Goal: Task Accomplishment & Management: Complete application form

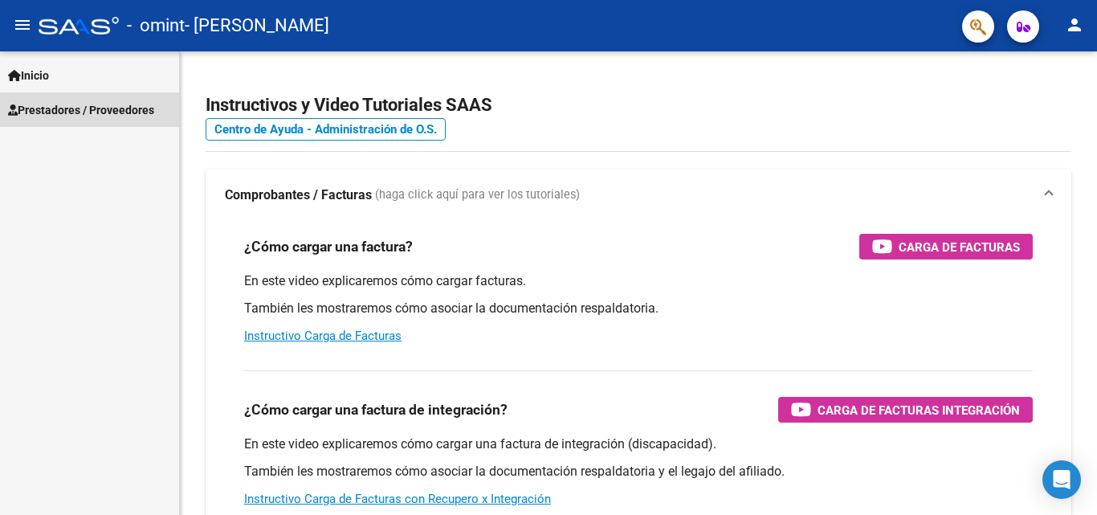
click at [37, 96] on link "Prestadores / Proveedores" at bounding box center [89, 109] width 179 height 35
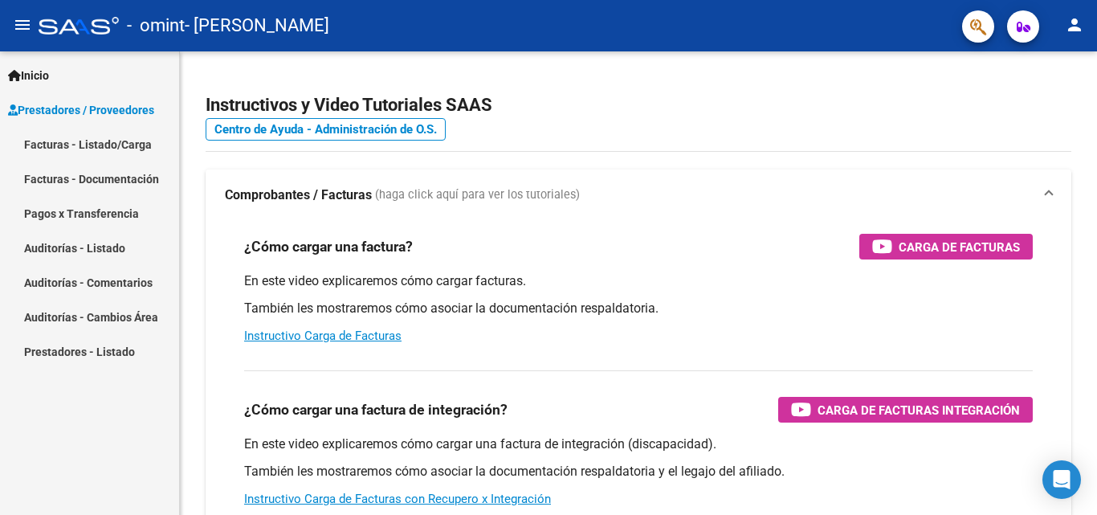
click at [73, 153] on link "Facturas - Listado/Carga" at bounding box center [89, 144] width 179 height 35
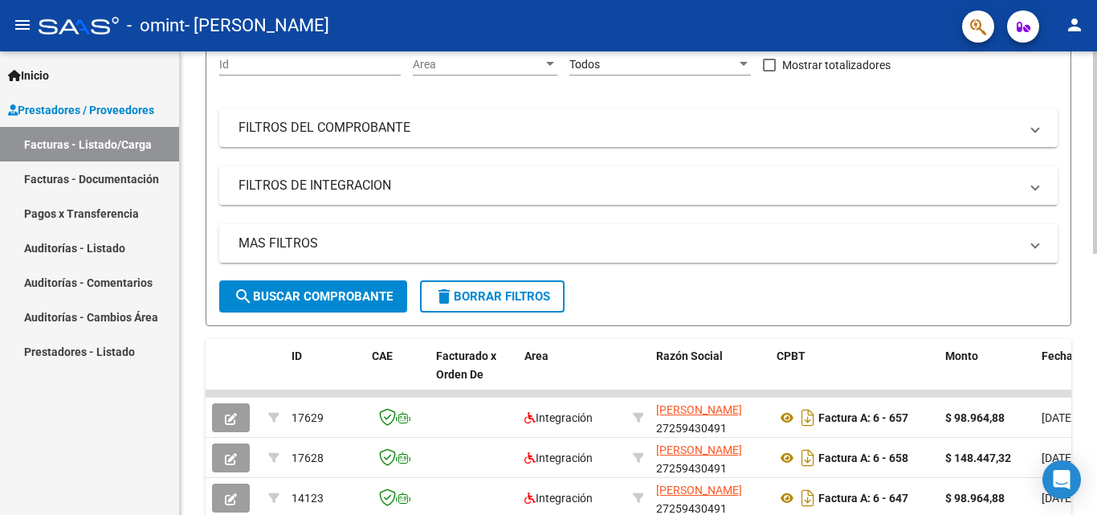
scroll to position [200, 0]
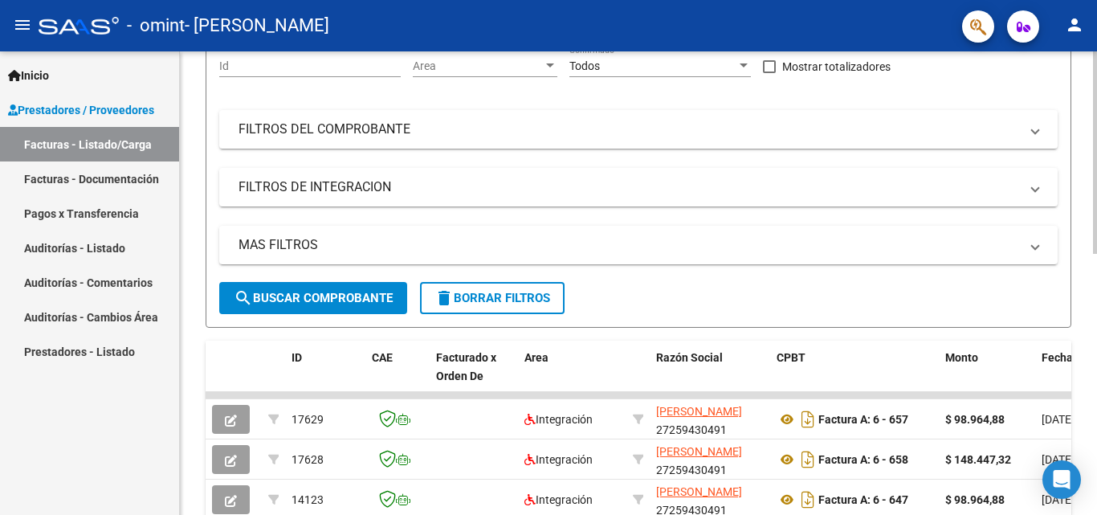
click at [1096, 292] on div at bounding box center [1095, 242] width 4 height 202
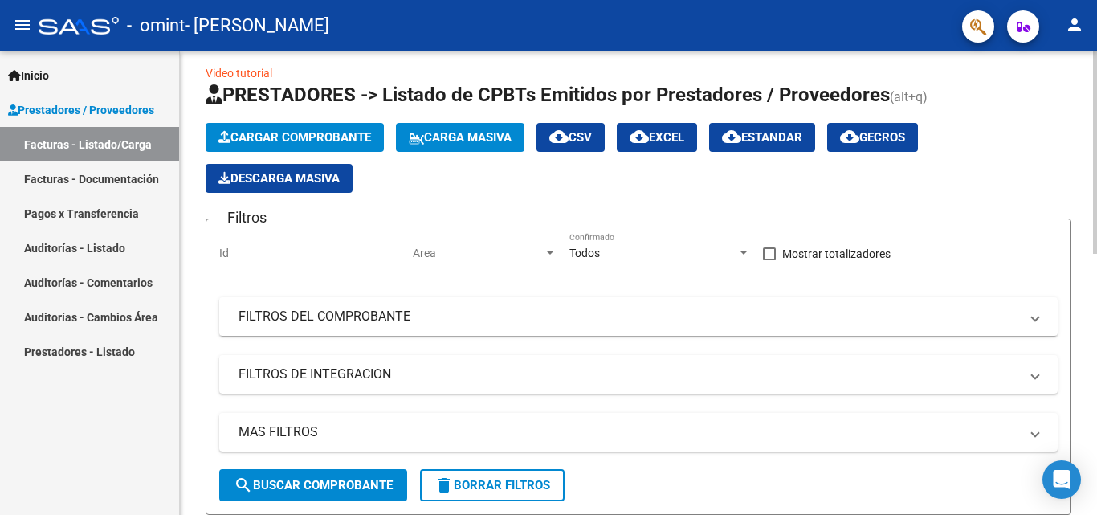
scroll to position [0, 0]
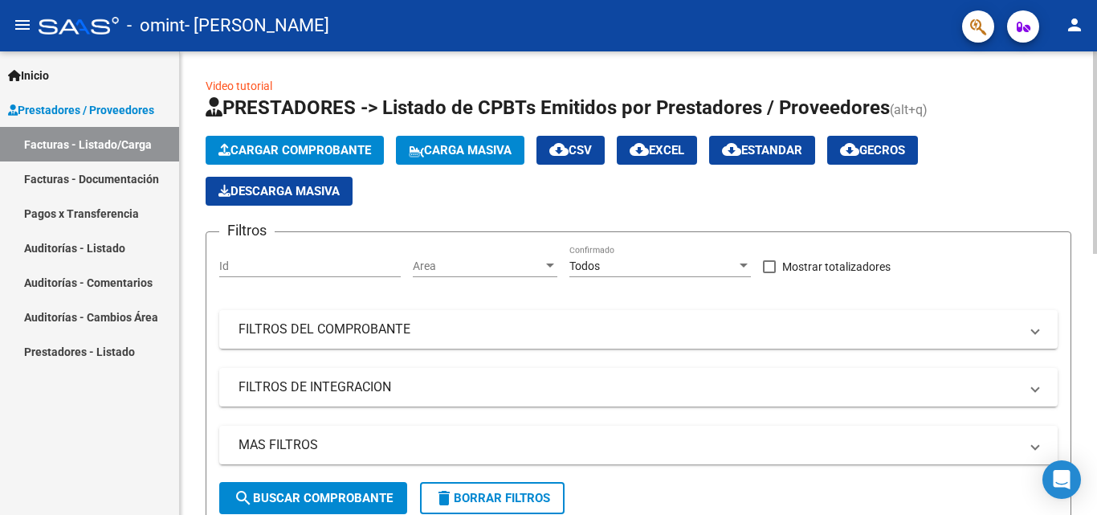
click at [1096, 237] on div at bounding box center [1095, 152] width 4 height 202
click at [280, 144] on span "Cargar Comprobante" at bounding box center [294, 150] width 153 height 14
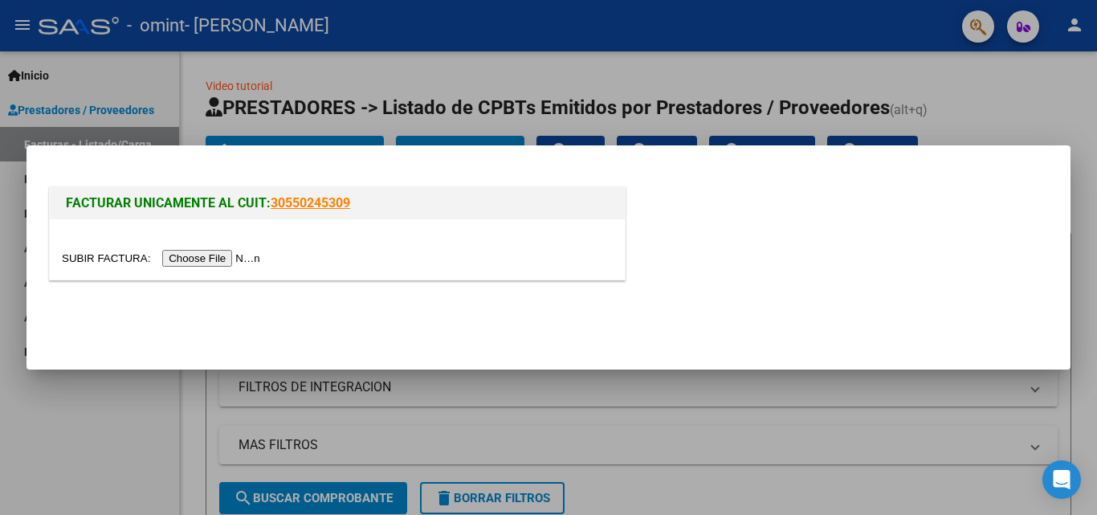
click at [207, 258] on input "file" at bounding box center [163, 258] width 203 height 17
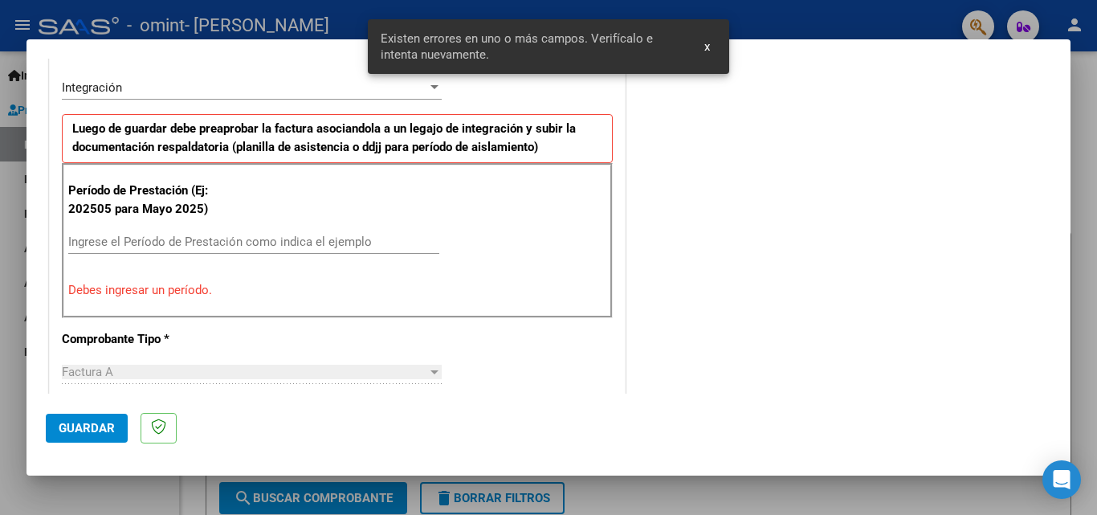
scroll to position [393, 0]
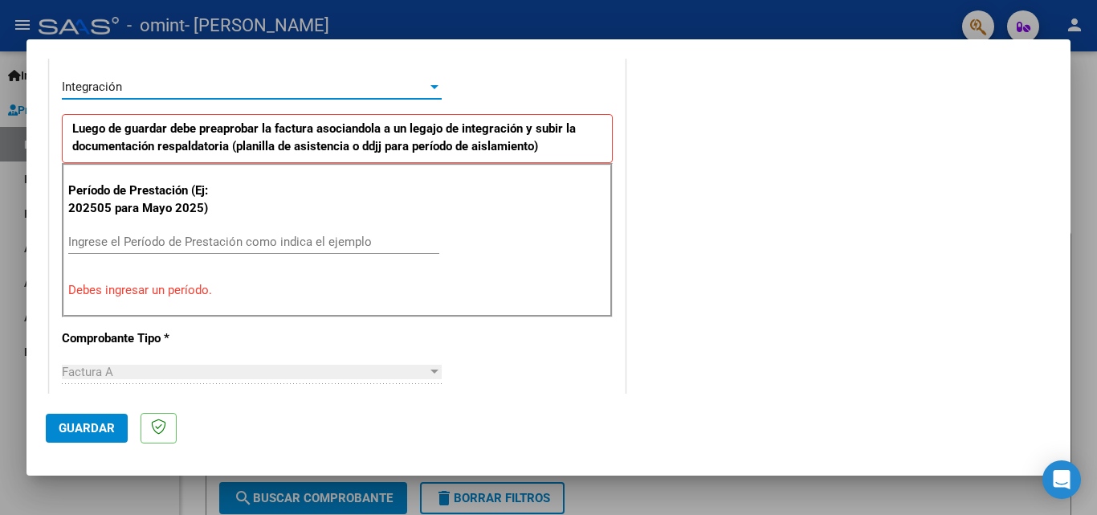
click at [431, 89] on div at bounding box center [434, 86] width 14 height 13
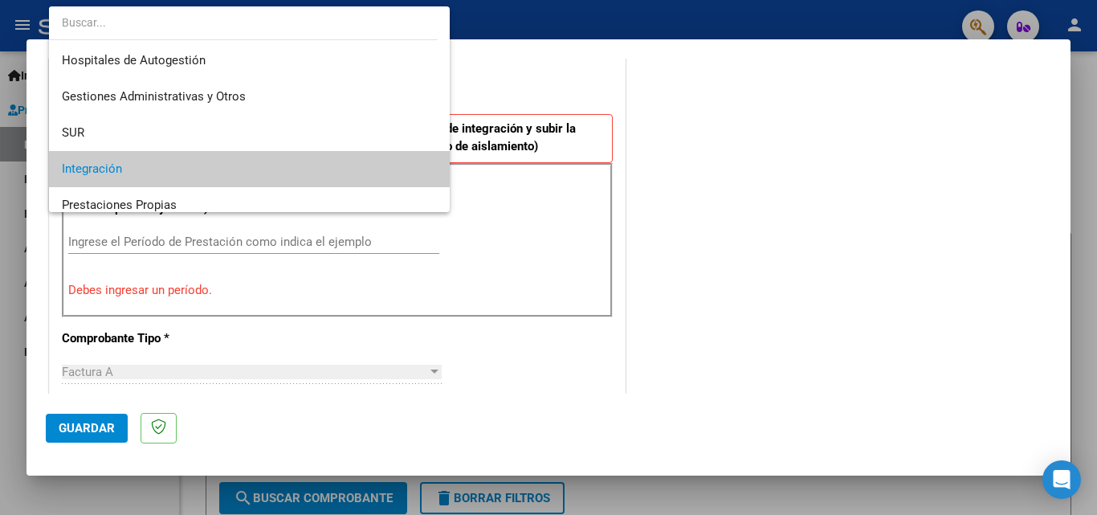
scroll to position [83, 0]
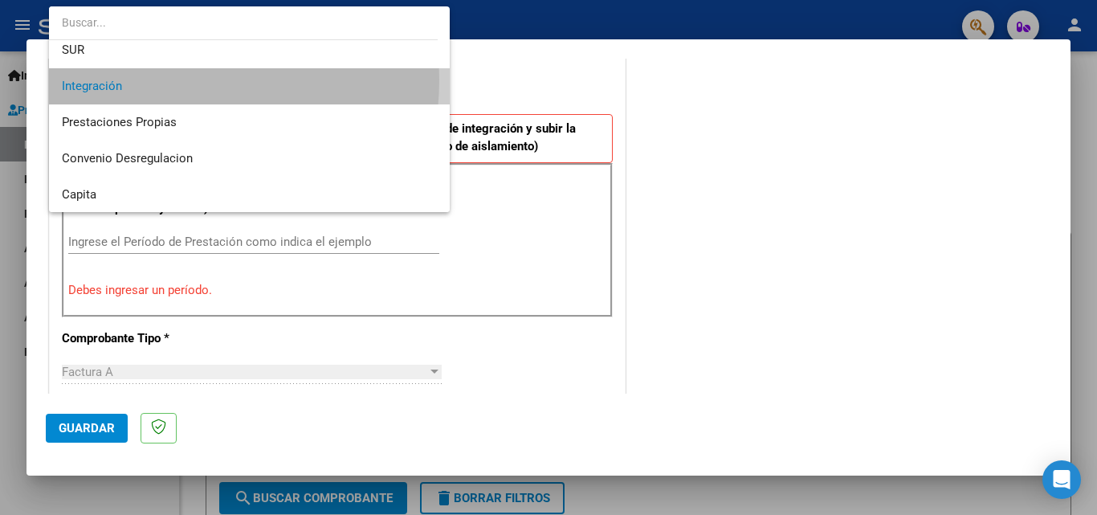
click at [149, 80] on span "Integración" at bounding box center [249, 86] width 375 height 36
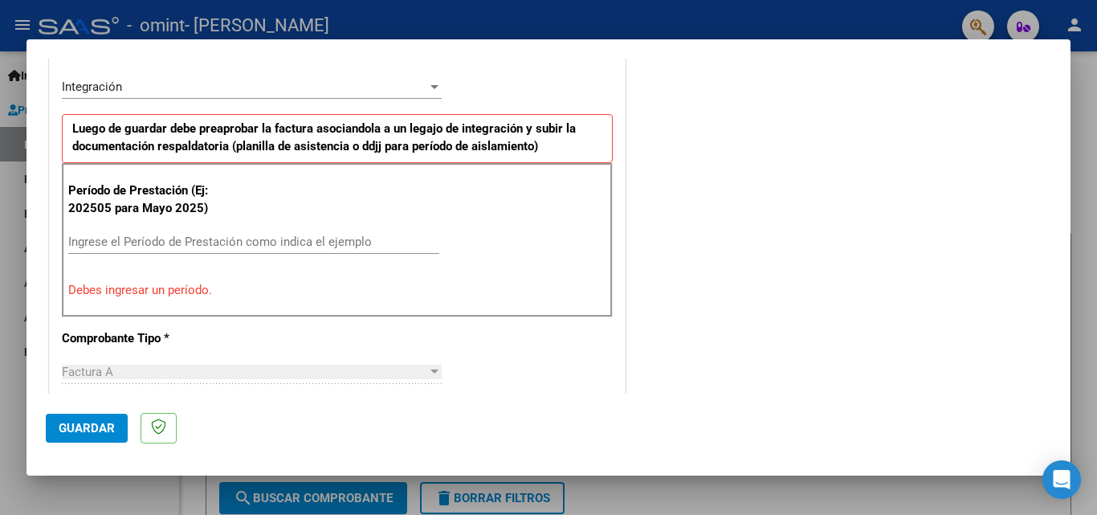
click at [894, 244] on div "COMENTARIOS Comentarios del Prestador / Gerenciador:" at bounding box center [840, 403] width 423 height 1438
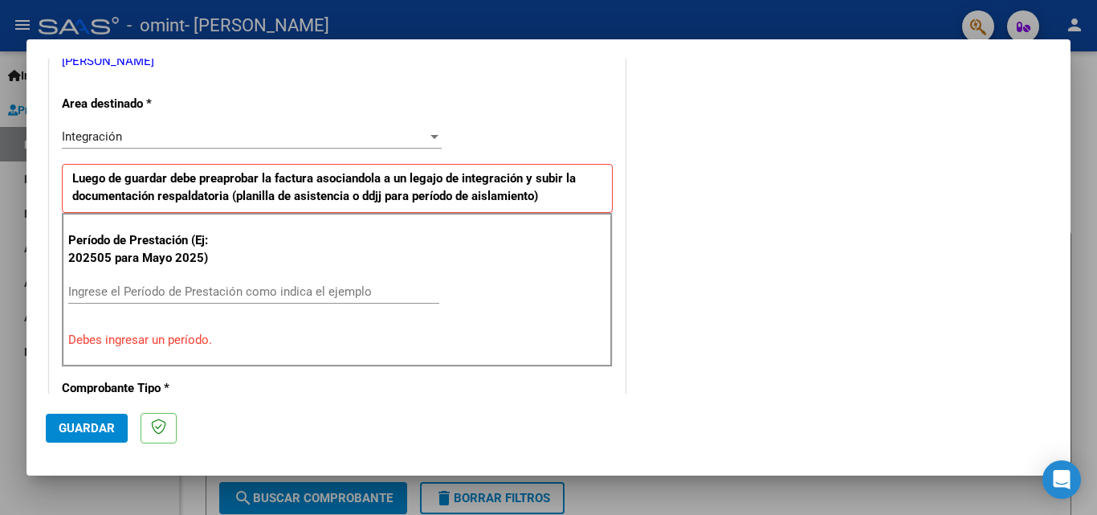
scroll to position [351, 0]
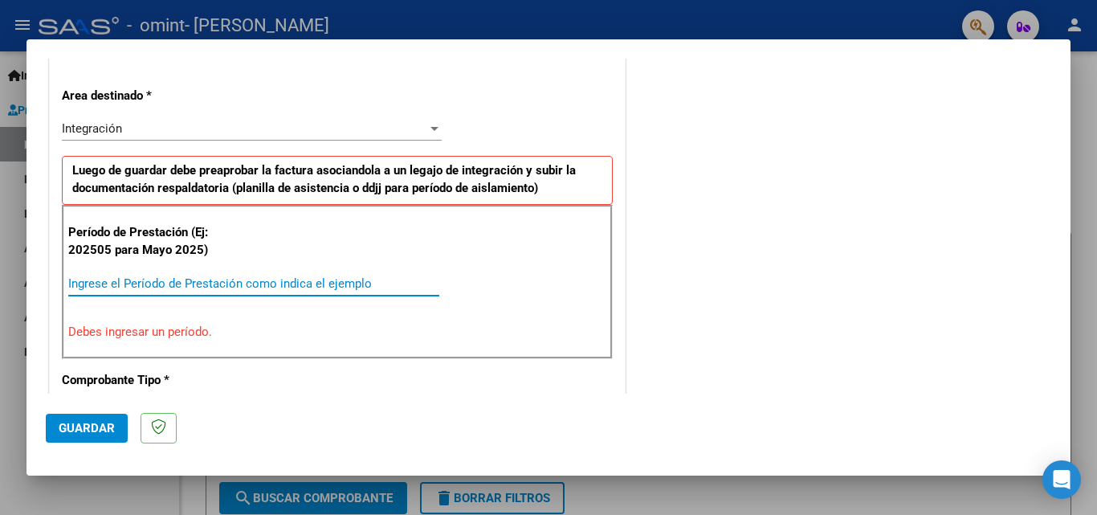
click at [79, 284] on input "Ingrese el Período de Prestación como indica el ejemplo" at bounding box center [253, 283] width 371 height 14
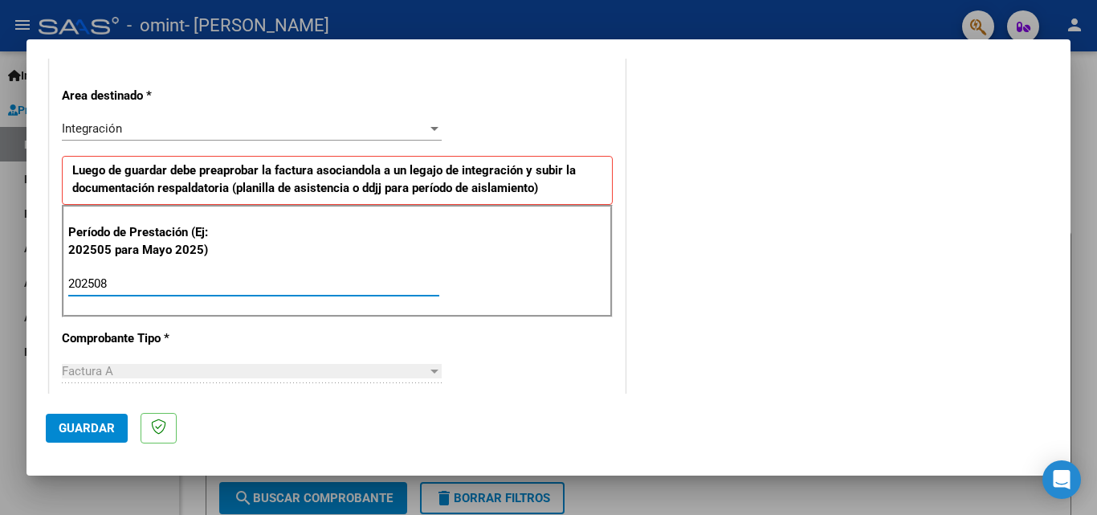
type input "202508"
click at [478, 345] on div "CUIT * 27-25943049-1 Ingresar CUIT ANALISIS PRESTADOR [PERSON_NAME] [PERSON_NAM…" at bounding box center [337, 512] width 575 height 1209
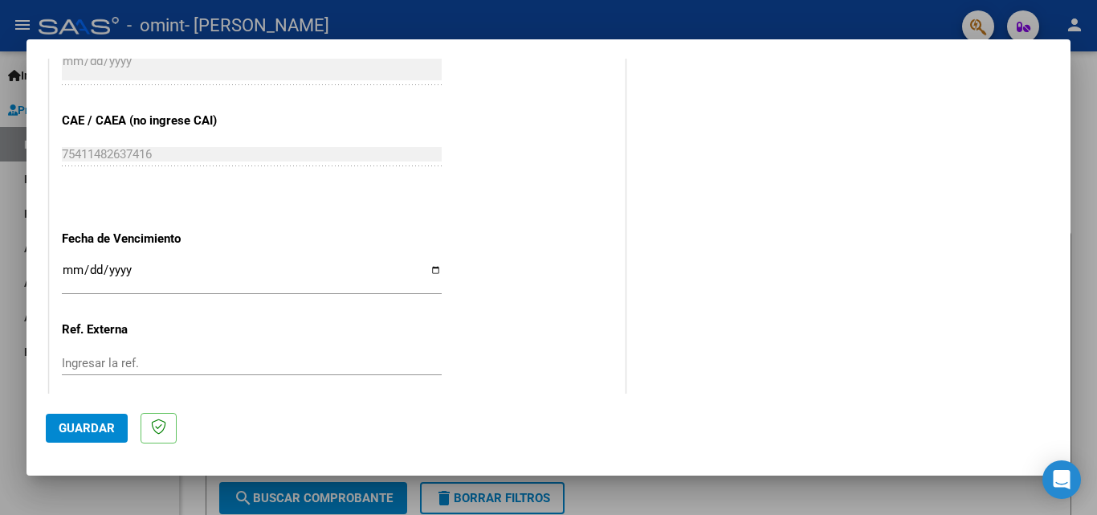
scroll to position [988, 0]
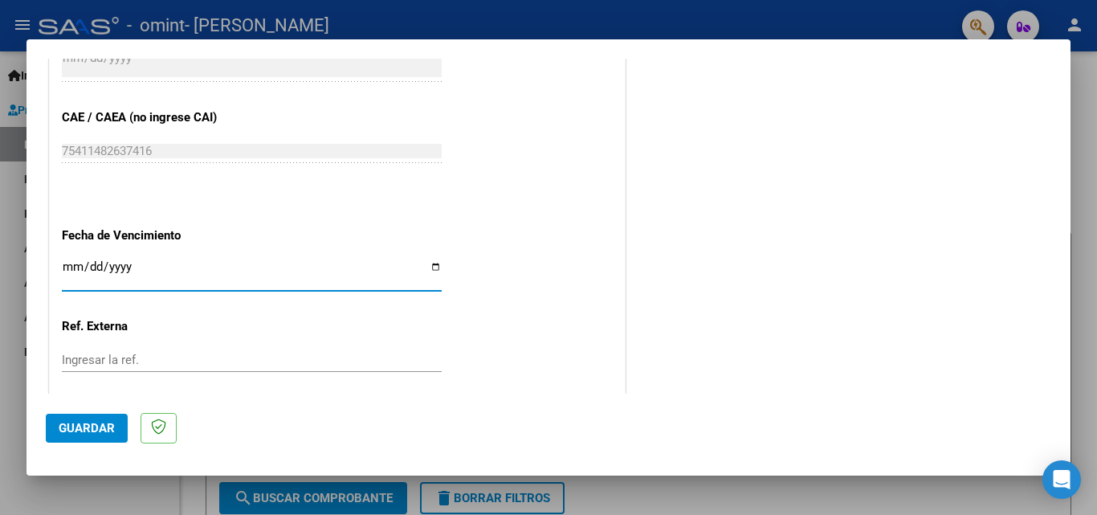
click at [80, 260] on input "Ingresar la fecha" at bounding box center [252, 273] width 380 height 26
type input "[DATE]"
click at [312, 415] on mat-dialog-actions "Guardar" at bounding box center [549, 425] width 1006 height 63
click at [100, 431] on span "Guardar" at bounding box center [87, 428] width 56 height 14
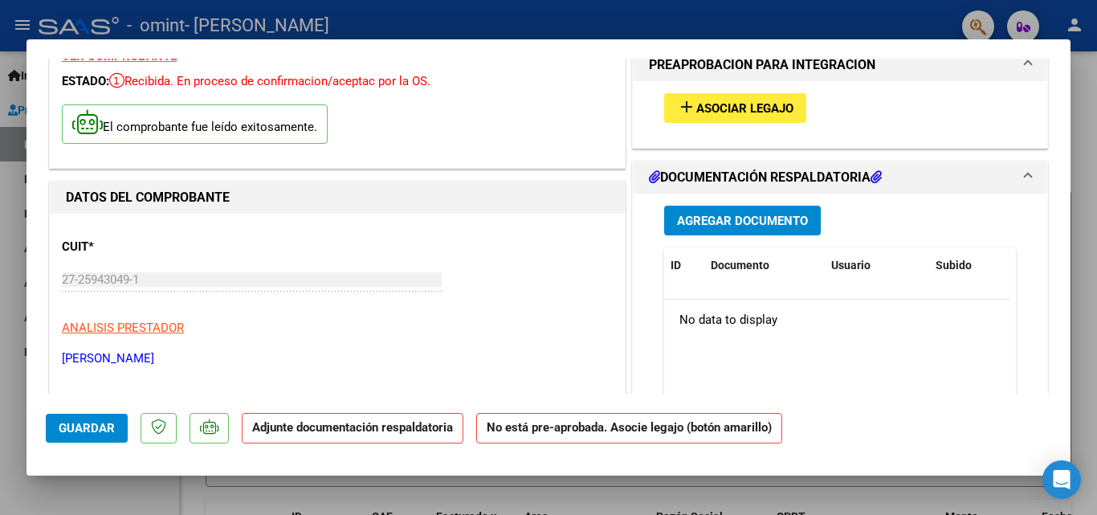
scroll to position [73, 0]
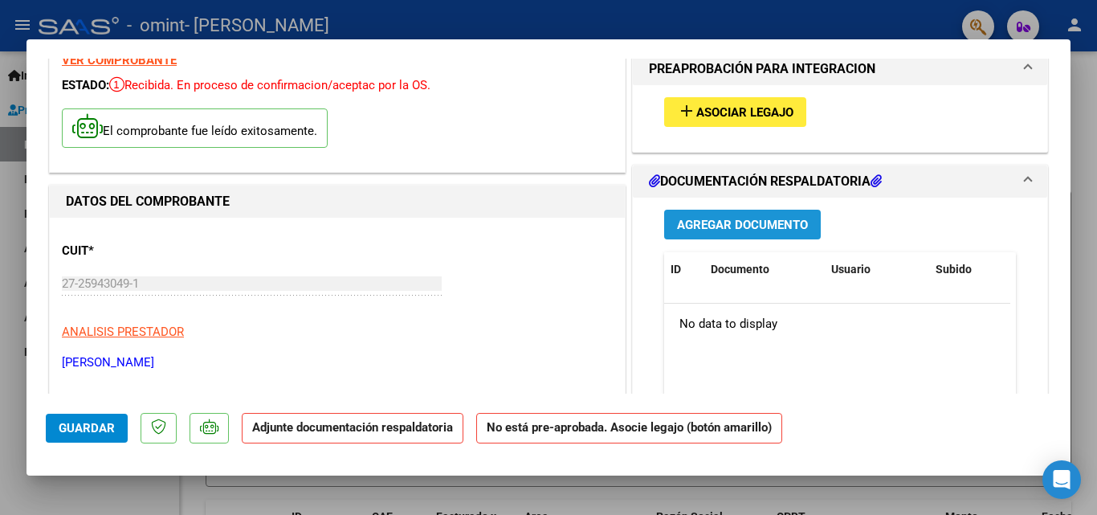
click at [757, 227] on span "Agregar Documento" at bounding box center [742, 225] width 131 height 14
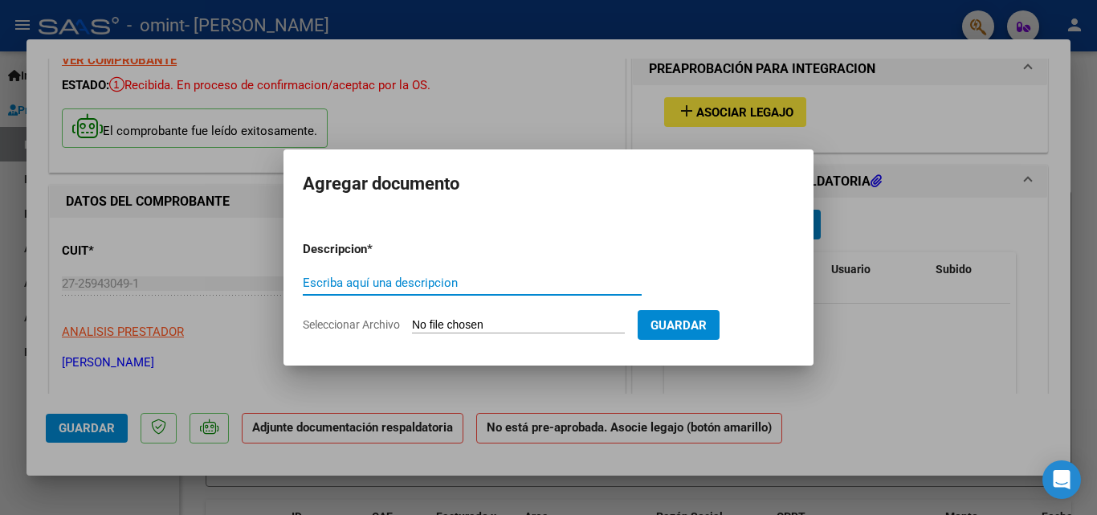
click at [317, 277] on input "Escriba aquí una descripcion" at bounding box center [472, 283] width 339 height 14
type input "PLANILLA ASISTENCIA"
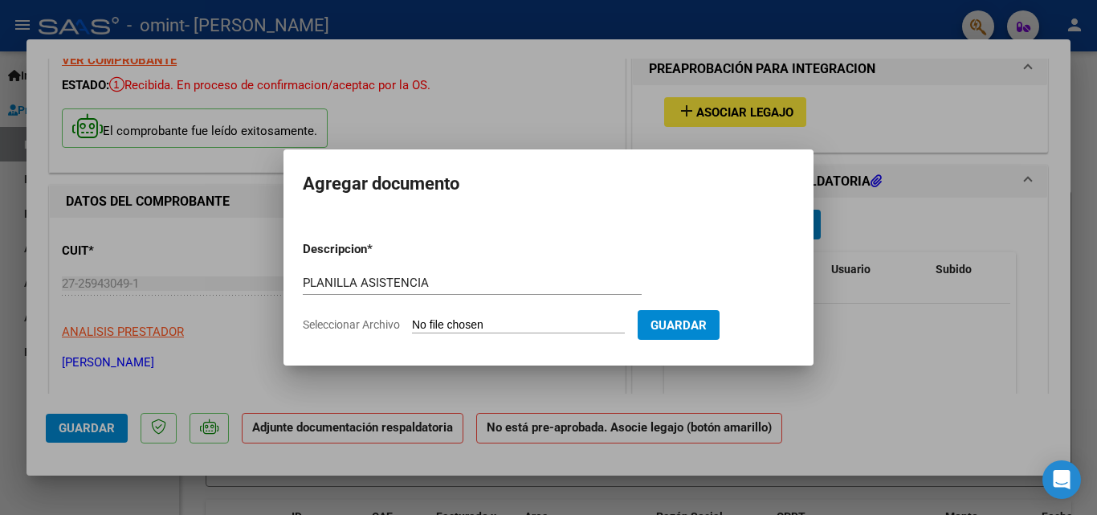
click at [509, 325] on input "Seleccionar Archivo" at bounding box center [518, 325] width 213 height 15
type input "C:\fakepath\[DATE].pdf"
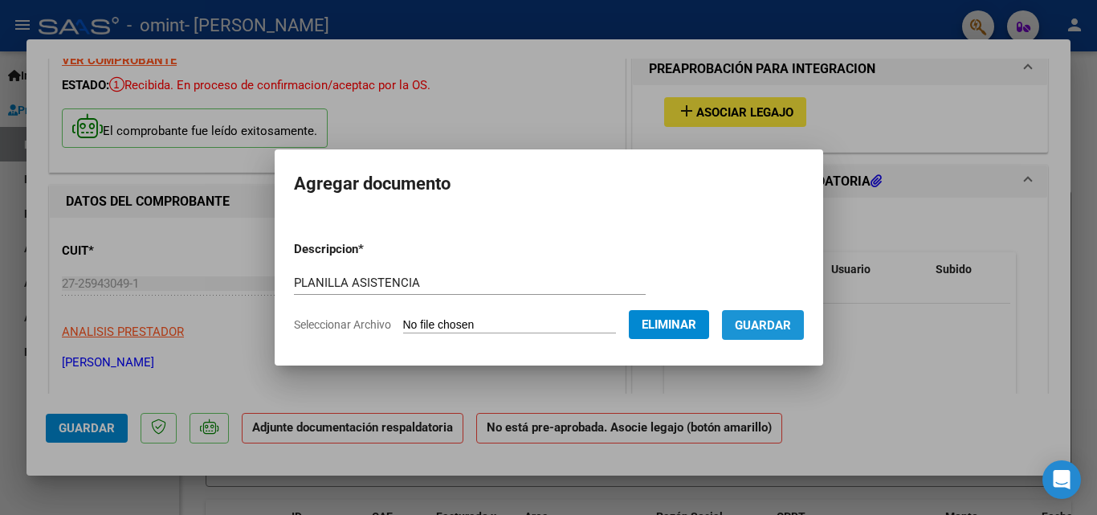
click at [786, 316] on button "Guardar" at bounding box center [763, 325] width 82 height 30
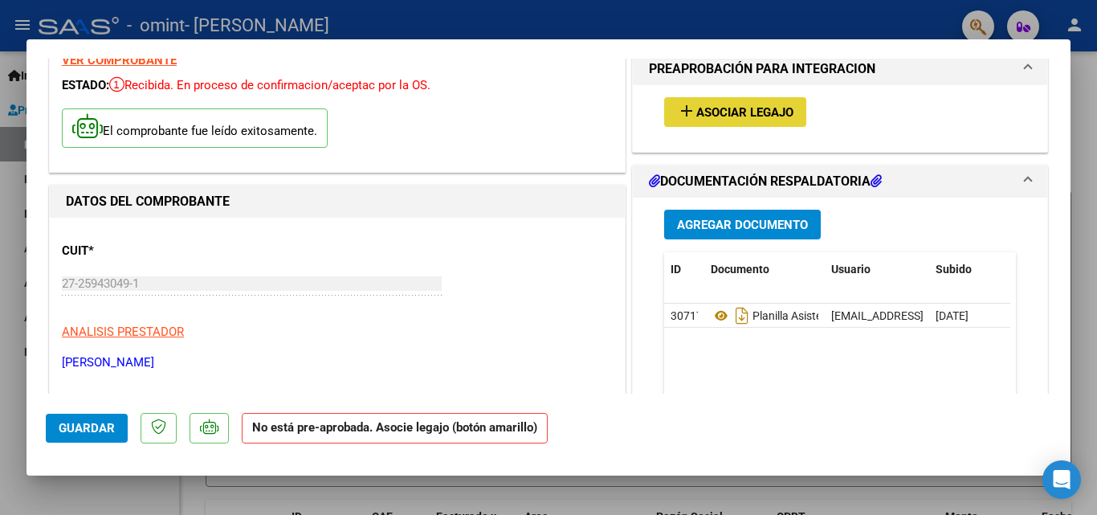
click at [751, 112] on span "Asociar Legajo" at bounding box center [744, 112] width 97 height 14
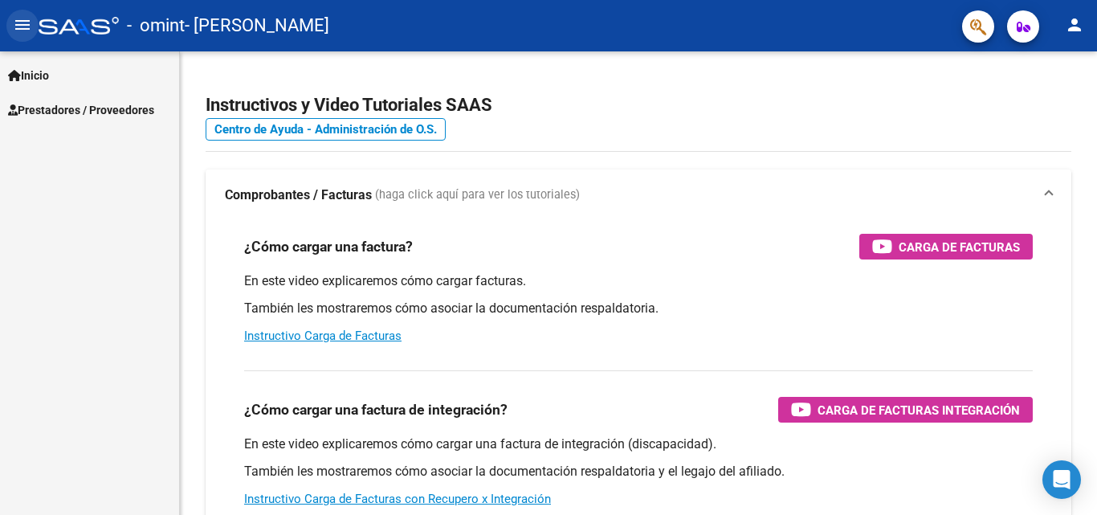
click at [30, 31] on mat-icon "menu" at bounding box center [22, 24] width 19 height 19
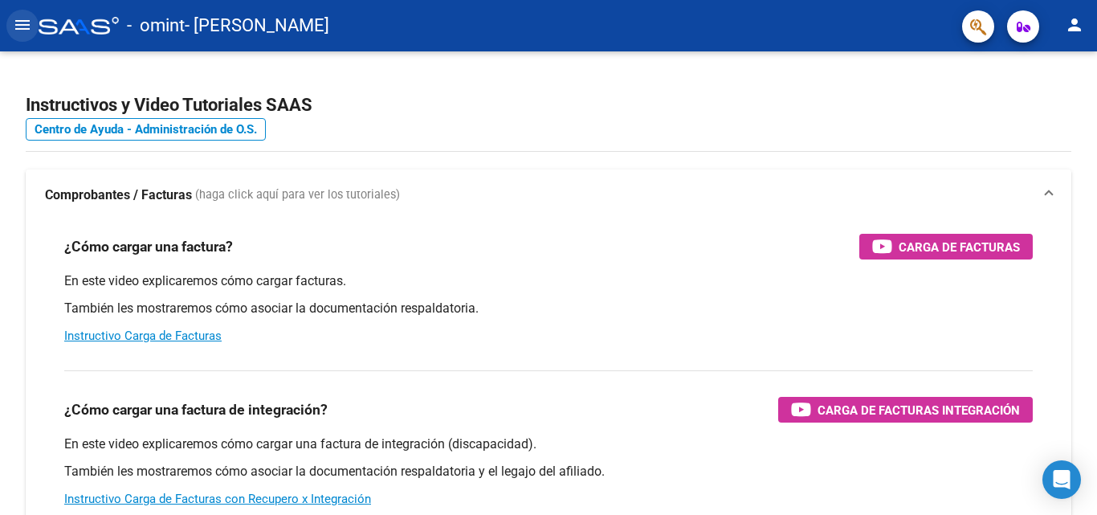
click at [18, 16] on mat-icon "menu" at bounding box center [22, 24] width 19 height 19
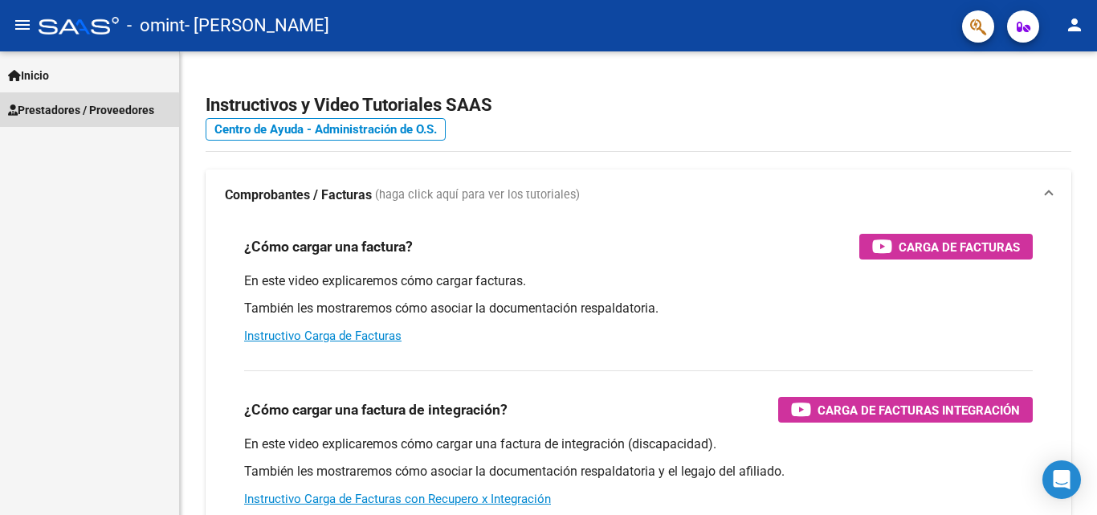
click at [62, 112] on span "Prestadores / Proveedores" at bounding box center [81, 110] width 146 height 18
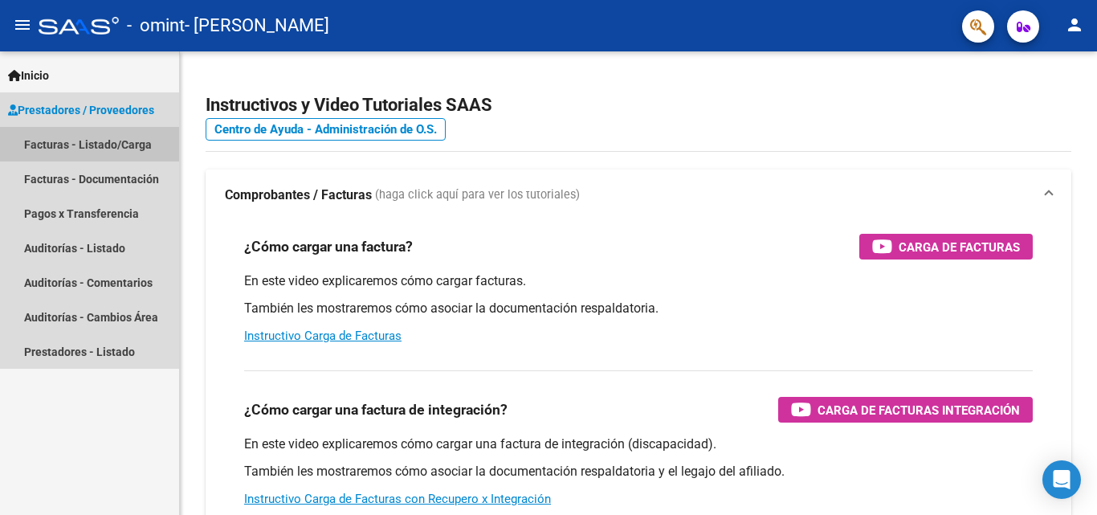
click at [67, 144] on link "Facturas - Listado/Carga" at bounding box center [89, 144] width 179 height 35
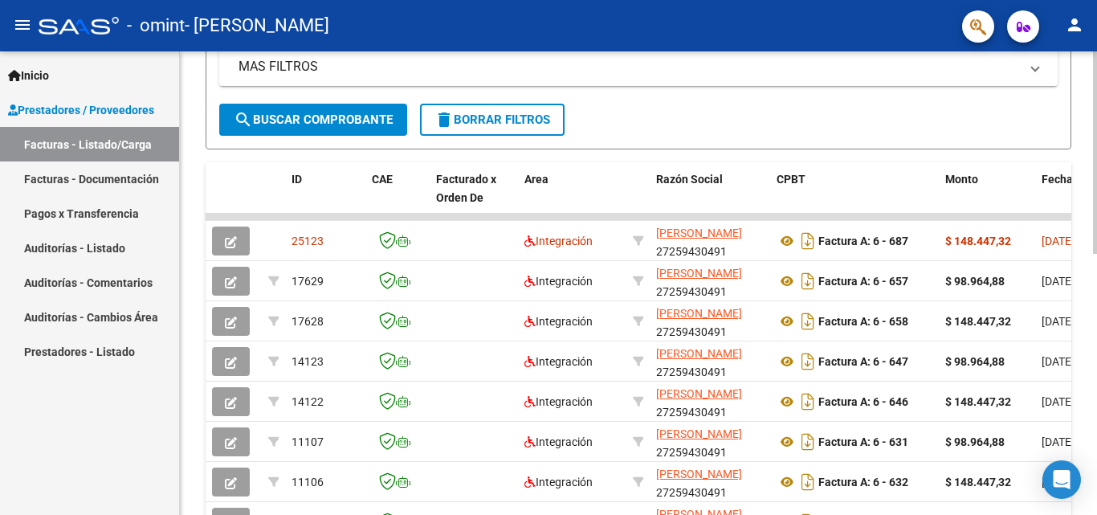
scroll to position [377, 0]
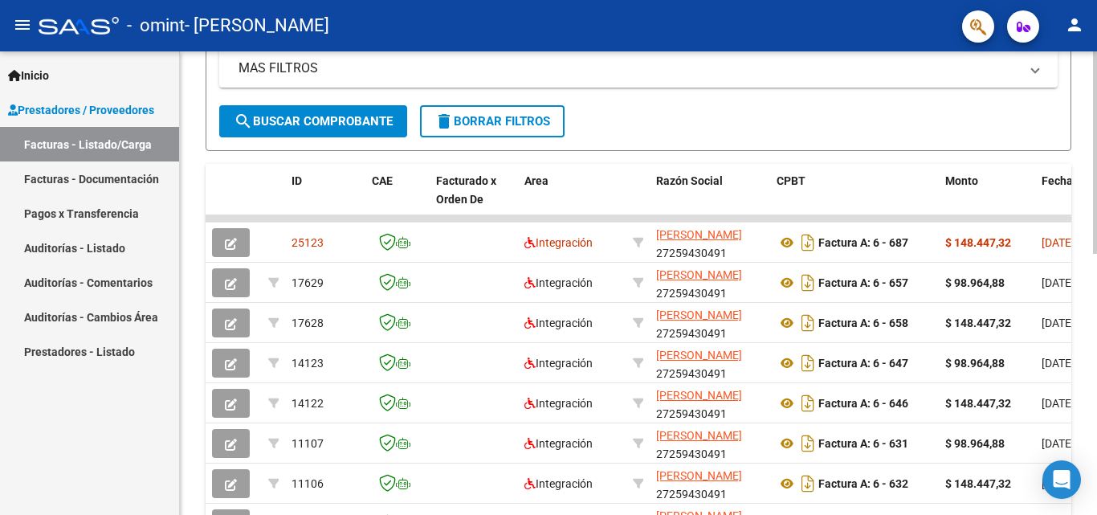
click at [1096, 314] on div at bounding box center [1095, 321] width 4 height 202
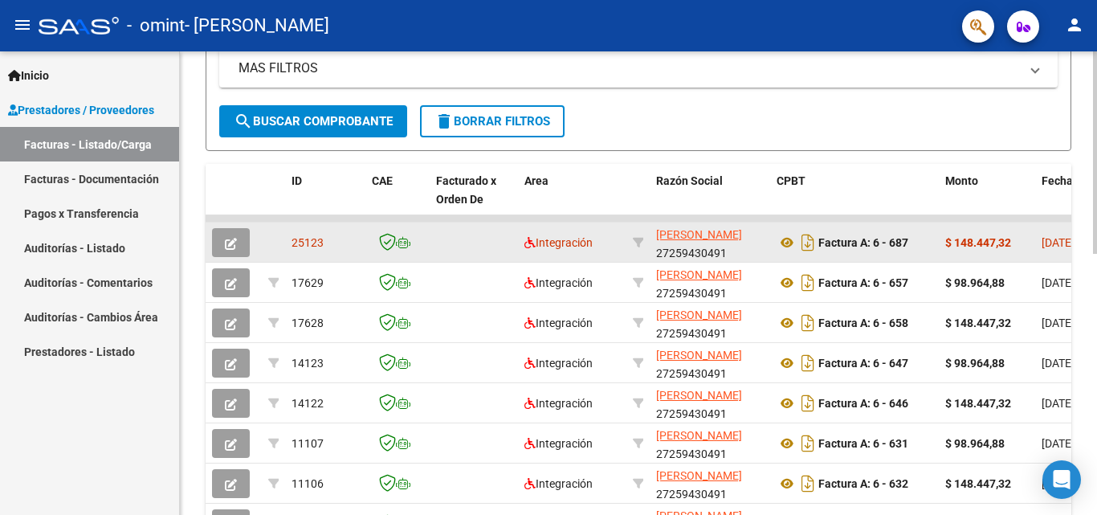
click at [938, 254] on datatable-body-cell "Factura A: 6 - 687" at bounding box center [854, 242] width 169 height 39
click at [227, 246] on icon "button" at bounding box center [231, 244] width 12 height 12
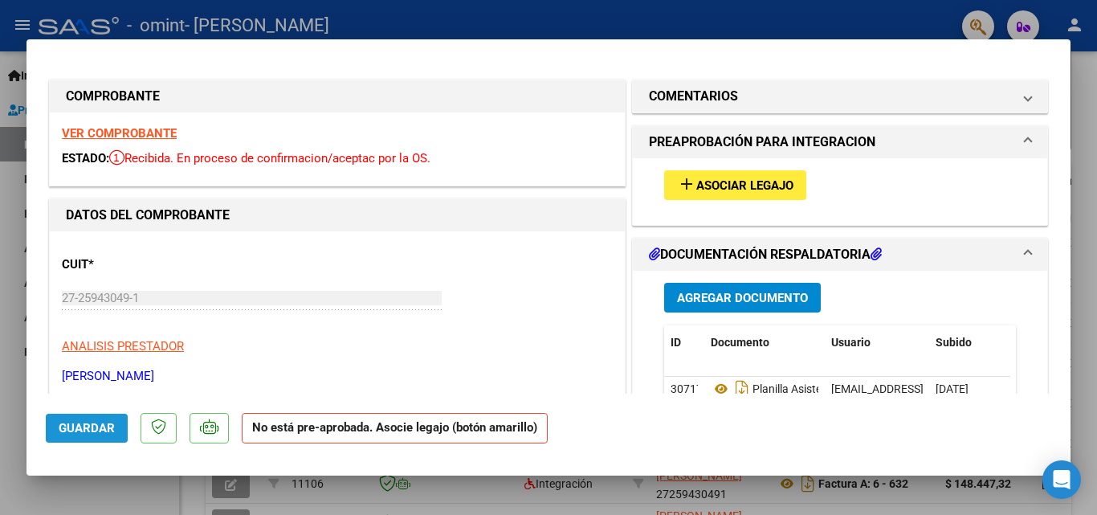
click at [84, 434] on span "Guardar" at bounding box center [87, 428] width 56 height 14
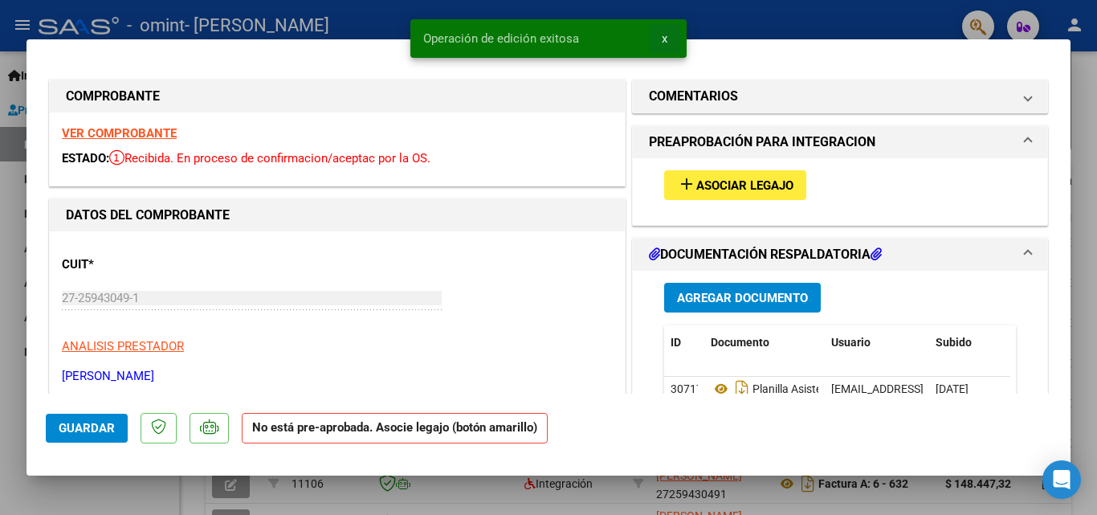
click at [665, 35] on span "x" at bounding box center [665, 38] width 6 height 14
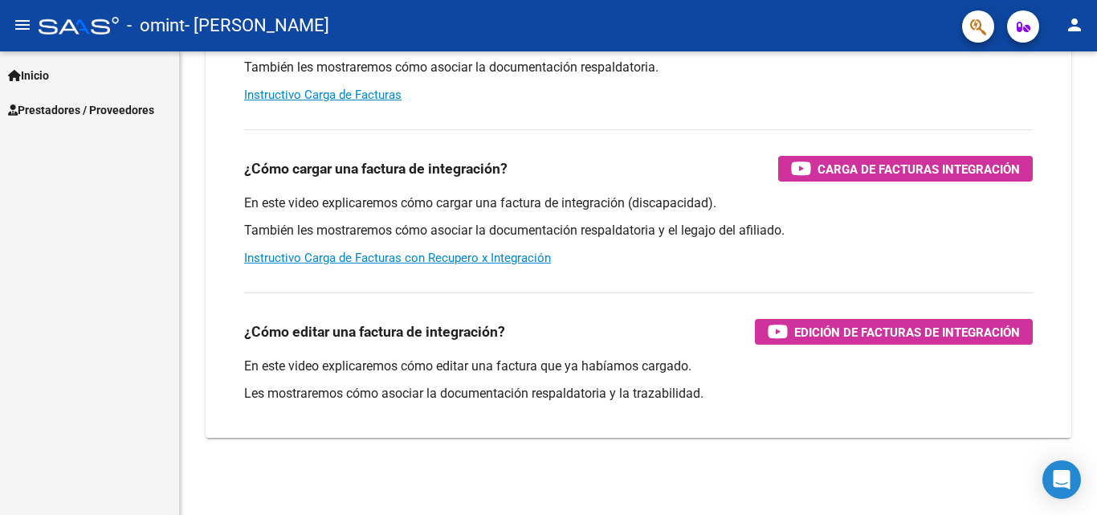
scroll to position [241, 0]
click at [52, 113] on span "Prestadores / Proveedores" at bounding box center [81, 110] width 146 height 18
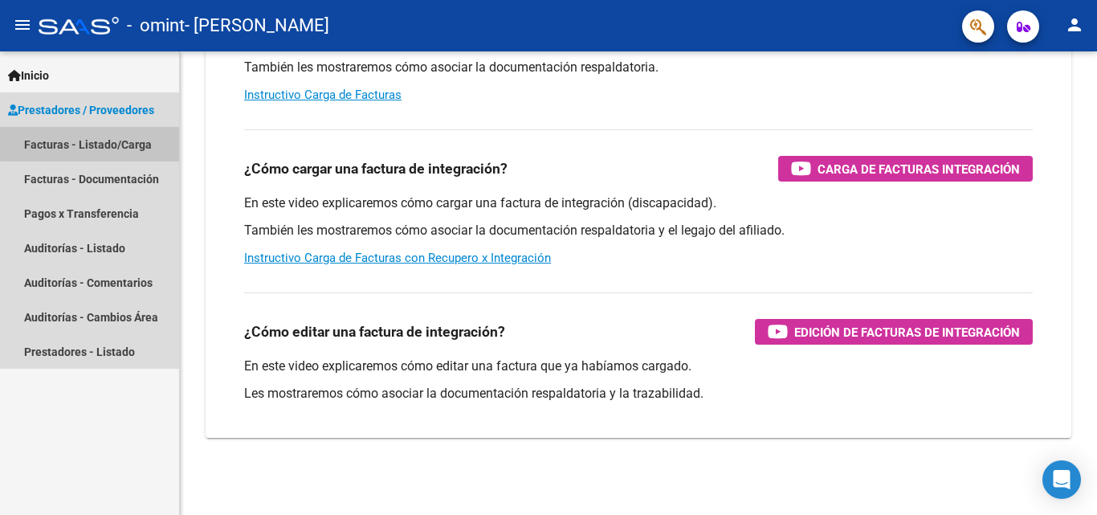
click at [134, 140] on link "Facturas - Listado/Carga" at bounding box center [89, 144] width 179 height 35
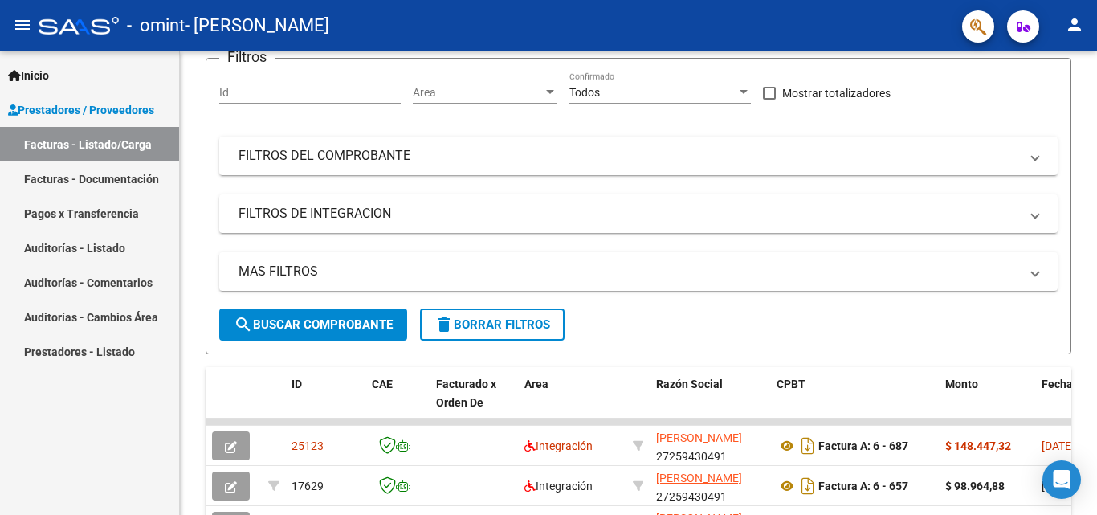
scroll to position [336, 0]
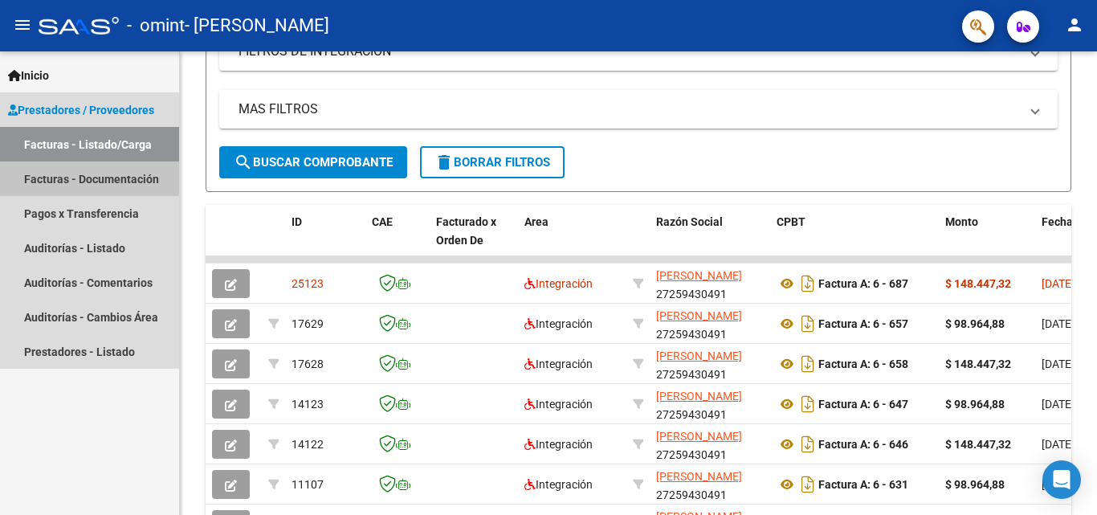
click at [46, 174] on link "Facturas - Documentación" at bounding box center [89, 178] width 179 height 35
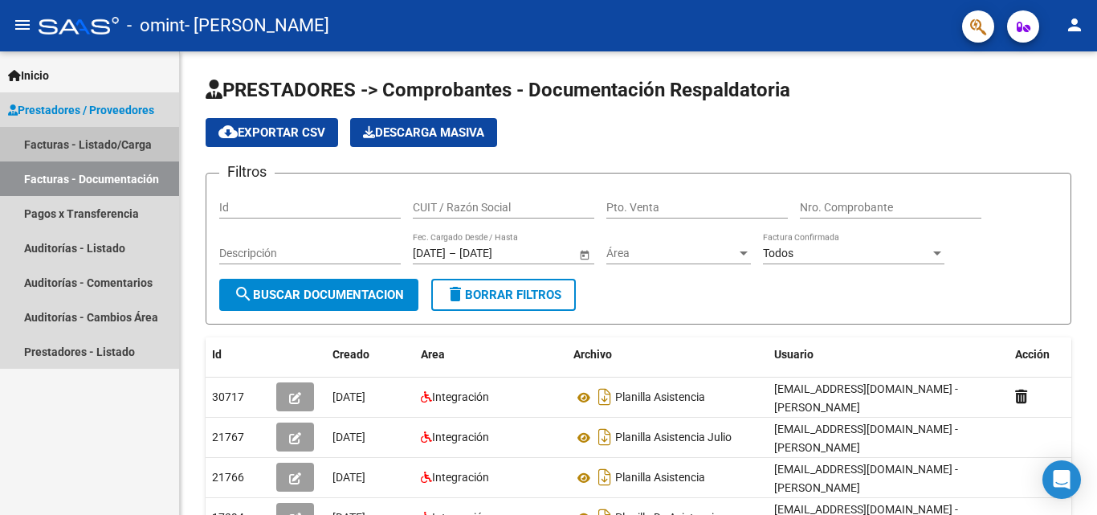
click at [55, 157] on link "Facturas - Listado/Carga" at bounding box center [89, 144] width 179 height 35
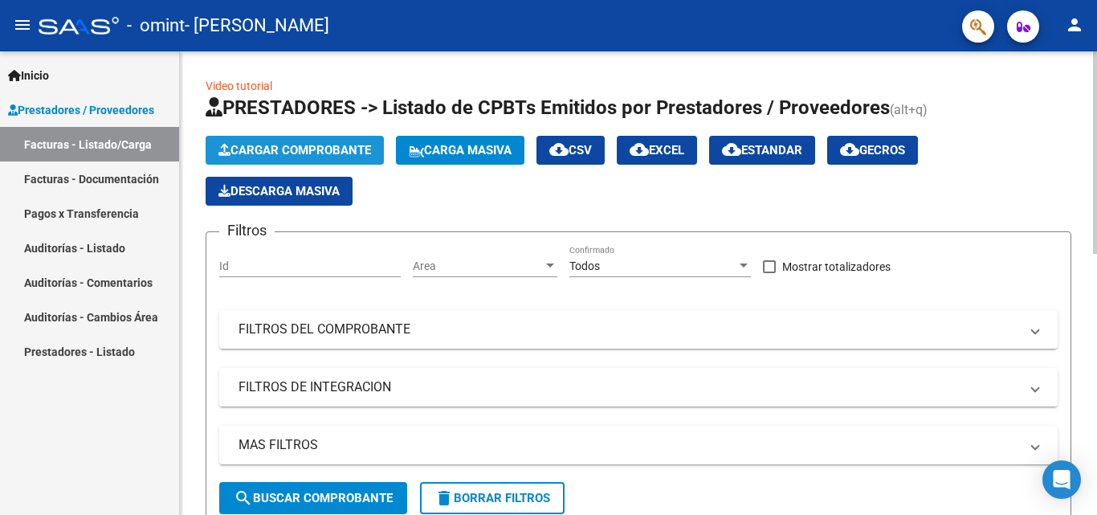
click at [304, 152] on span "Cargar Comprobante" at bounding box center [294, 150] width 153 height 14
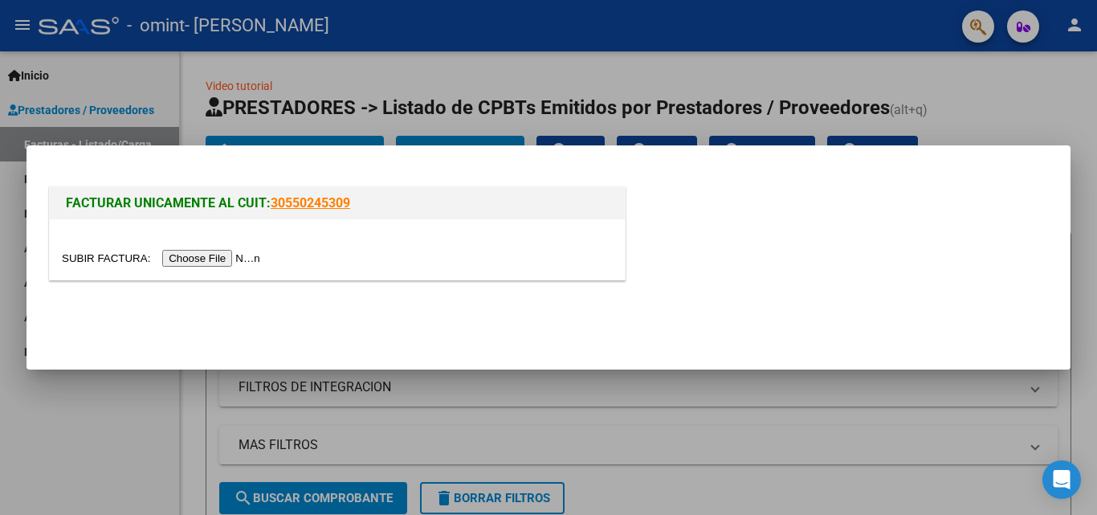
click at [228, 259] on input "file" at bounding box center [163, 258] width 203 height 17
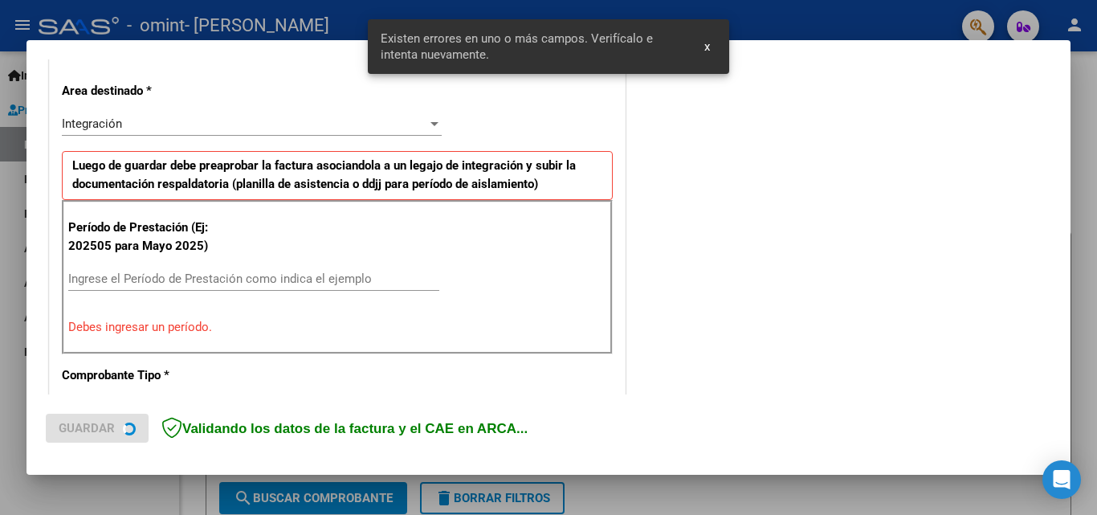
scroll to position [362, 0]
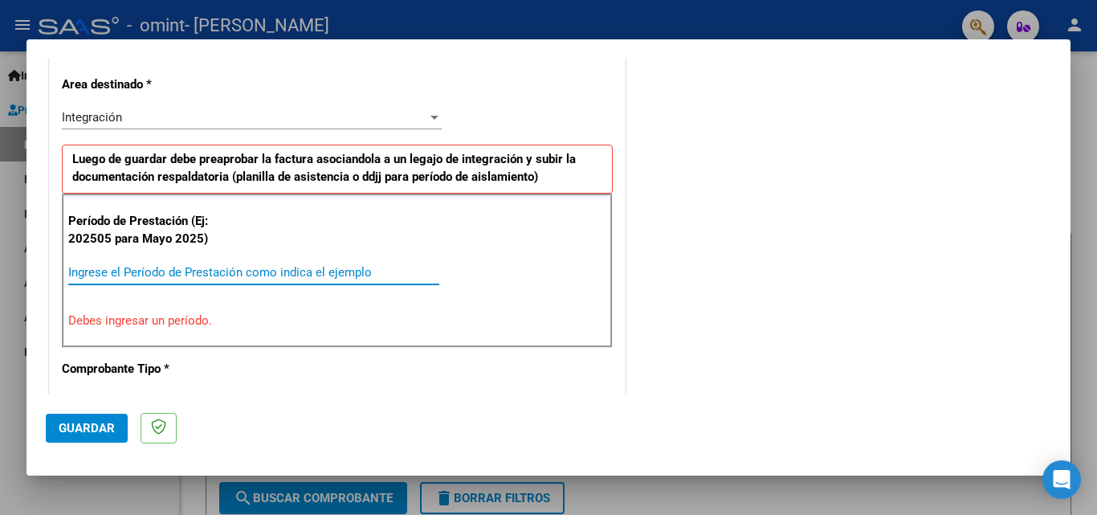
click at [72, 272] on input "Ingrese el Período de Prestación como indica el ejemplo" at bounding box center [253, 272] width 371 height 14
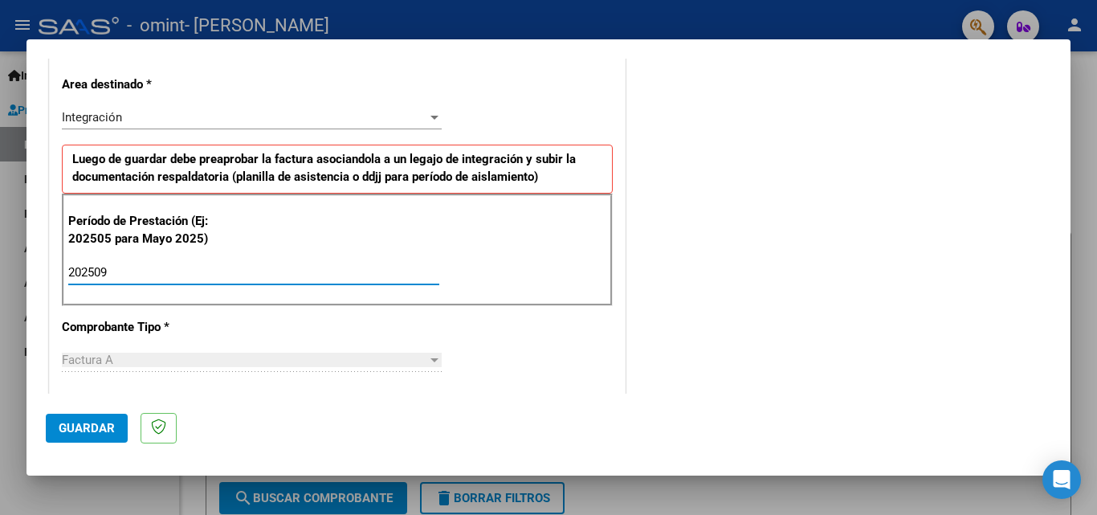
type input "202509"
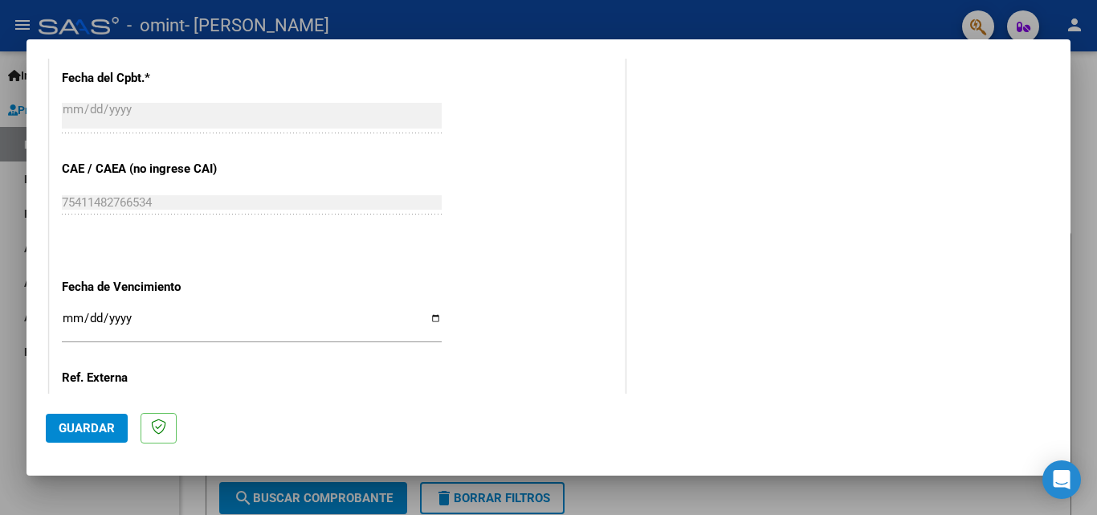
scroll to position [948, 0]
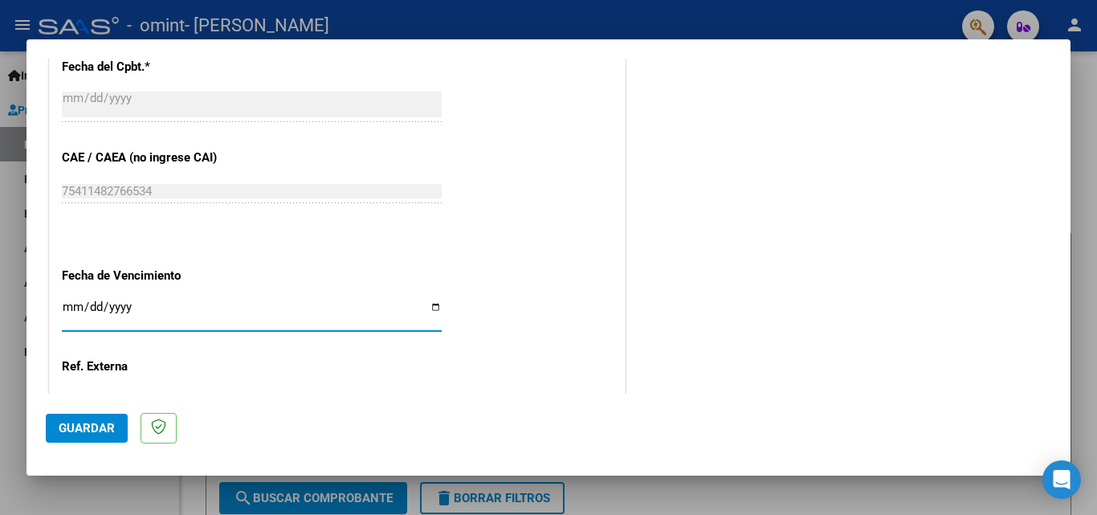
click at [73, 306] on input "Ingresar la fecha" at bounding box center [252, 313] width 380 height 26
click at [91, 314] on input "Ingresar la fecha" at bounding box center [252, 313] width 380 height 26
click at [88, 303] on input "Ingresar la fecha" at bounding box center [252, 313] width 380 height 26
type input "[DATE]"
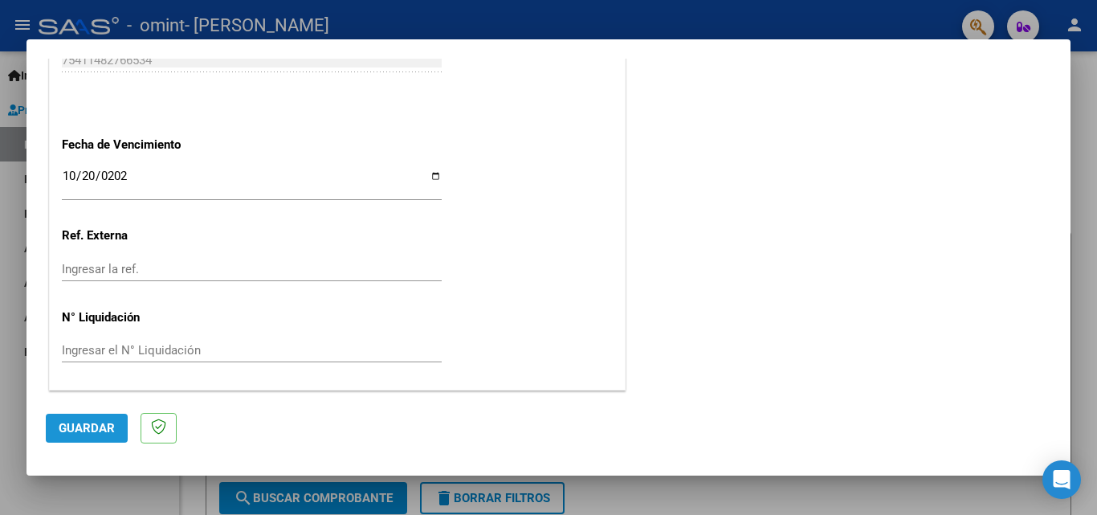
click at [88, 431] on span "Guardar" at bounding box center [87, 428] width 56 height 14
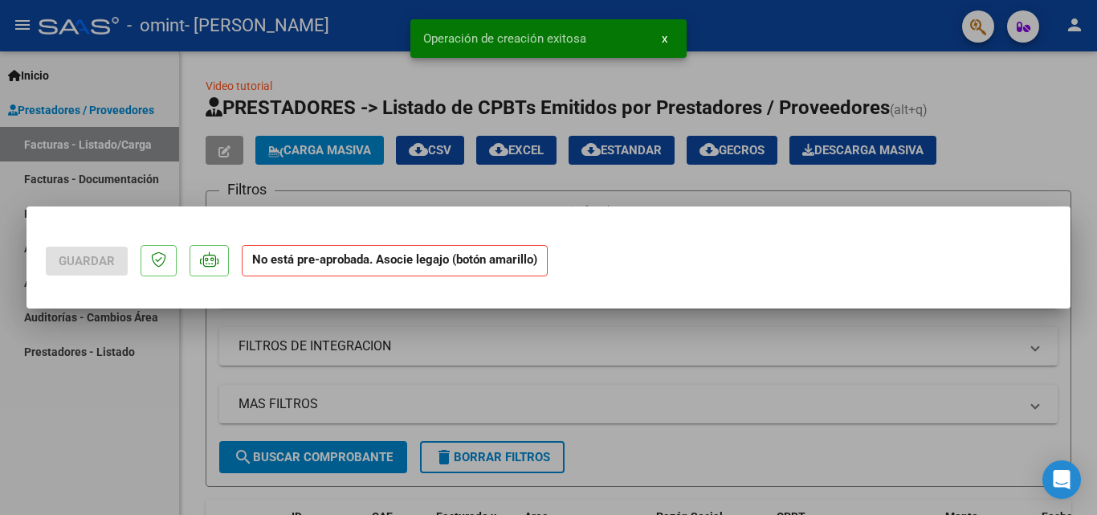
scroll to position [0, 0]
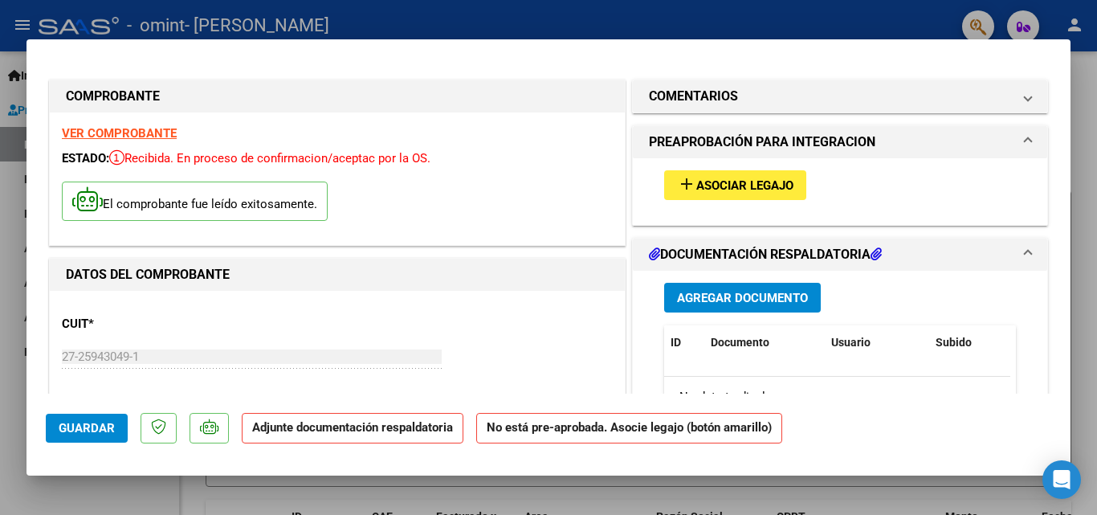
click at [729, 296] on span "Agregar Documento" at bounding box center [742, 298] width 131 height 14
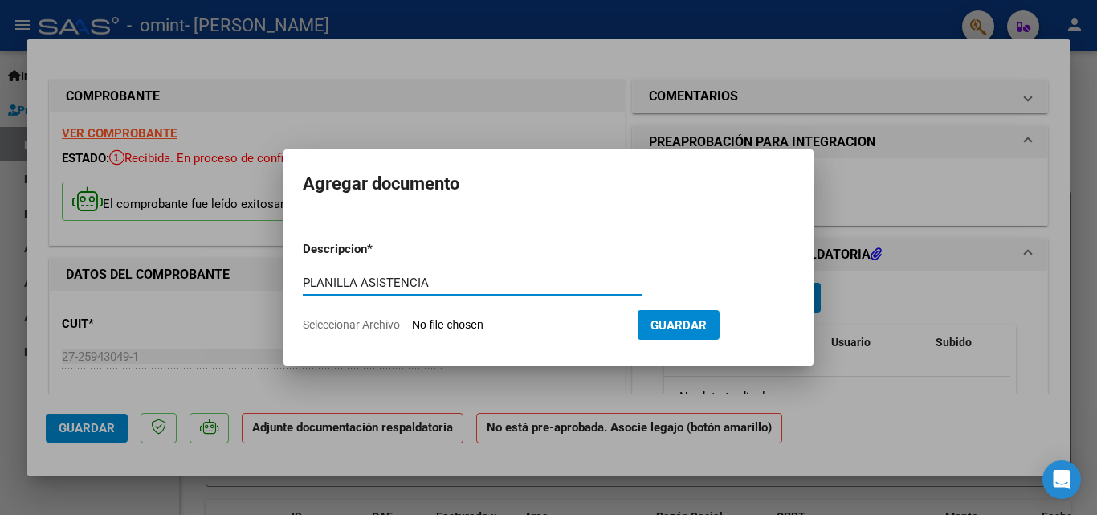
type input "PLANILLA ASISTENCIA"
click at [456, 328] on input "Seleccionar Archivo" at bounding box center [518, 325] width 213 height 15
type input "C:\fakepath\9 SEPTIMBRE.pdf"
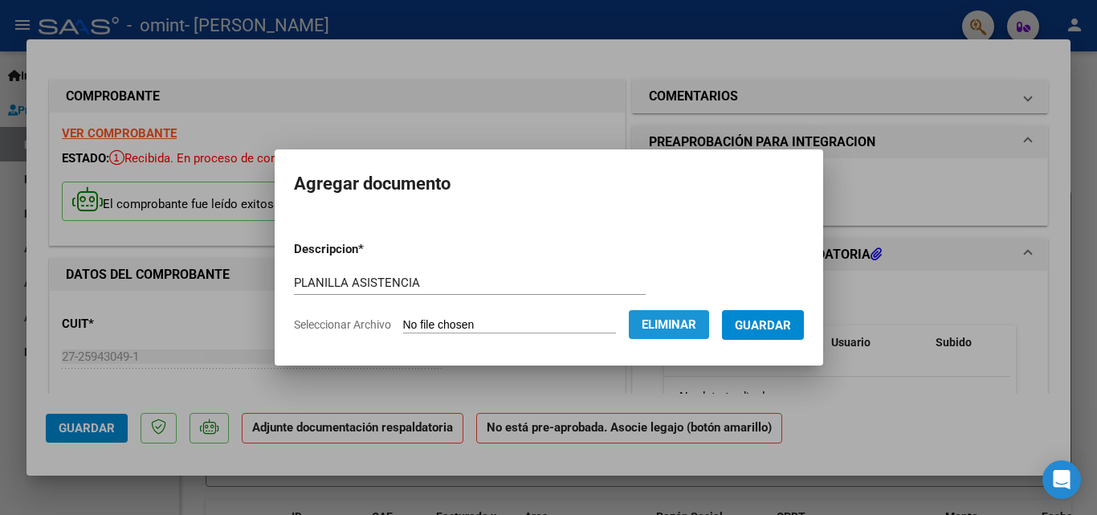
click at [688, 320] on span "Eliminar" at bounding box center [669, 324] width 55 height 14
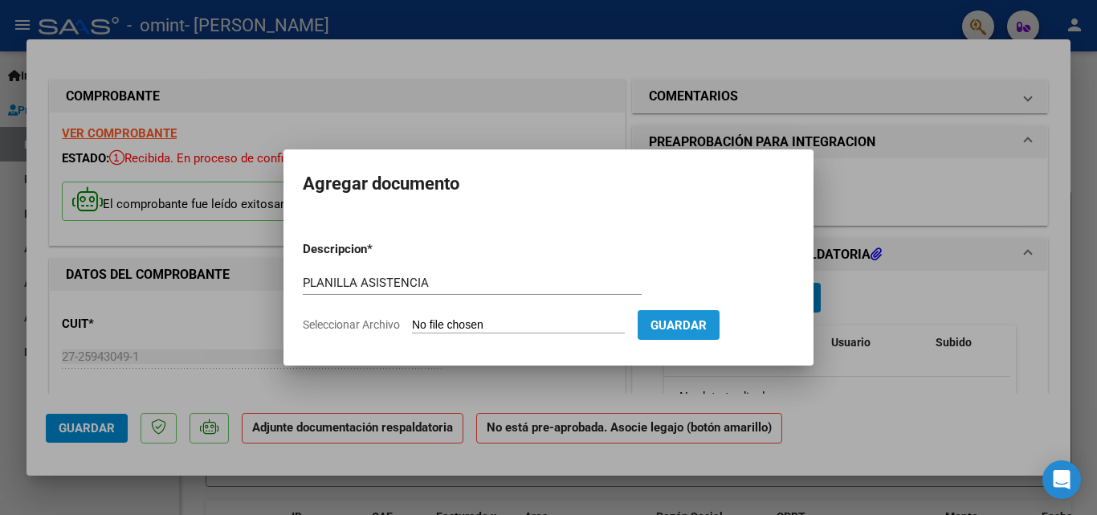
click at [688, 320] on span "Guardar" at bounding box center [679, 325] width 56 height 14
click at [469, 323] on input "Seleccionar Archivo" at bounding box center [518, 325] width 213 height 15
type input "C:\fakepath\9 SEPTIMBRE.pdf"
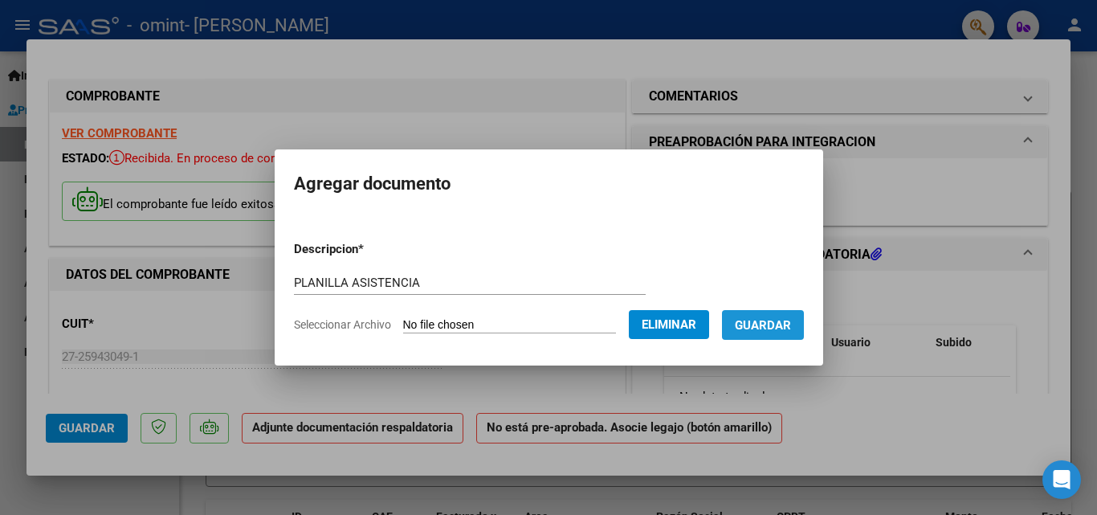
click at [791, 335] on button "Guardar" at bounding box center [763, 325] width 82 height 30
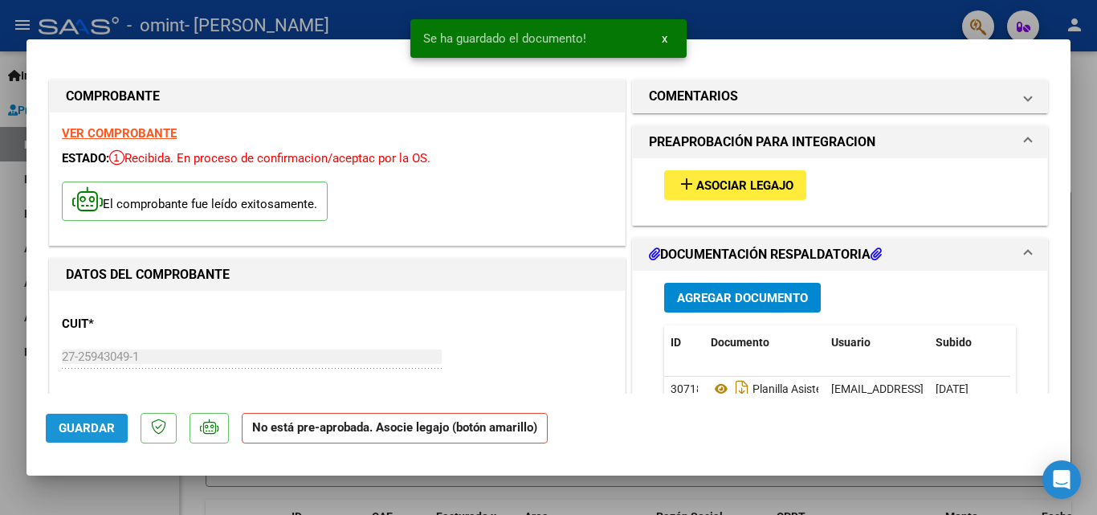
click at [92, 428] on span "Guardar" at bounding box center [87, 428] width 56 height 14
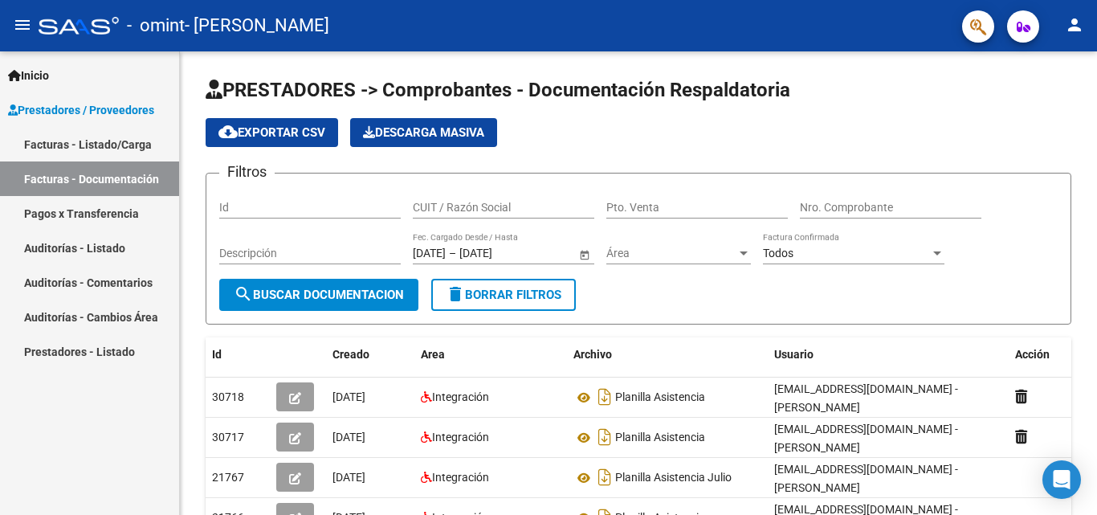
click at [109, 170] on link "Facturas - Documentación" at bounding box center [89, 178] width 179 height 35
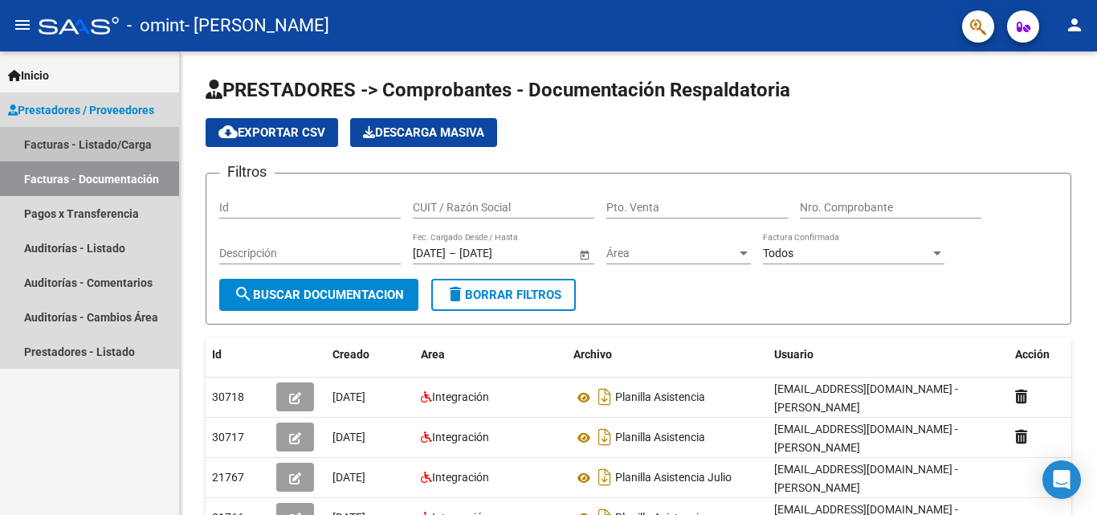
click at [100, 140] on link "Facturas - Listado/Carga" at bounding box center [89, 144] width 179 height 35
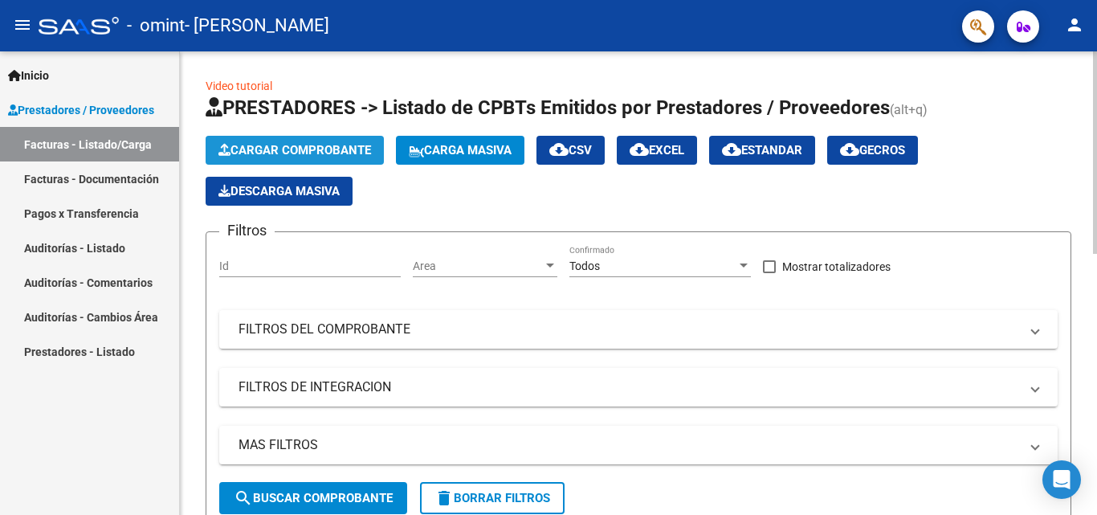
click at [300, 150] on span "Cargar Comprobante" at bounding box center [294, 150] width 153 height 14
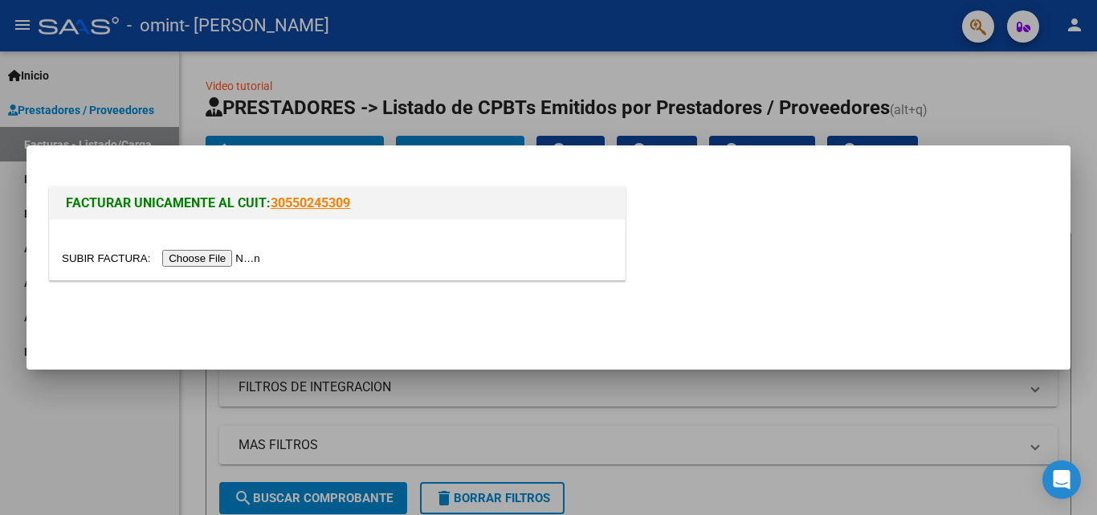
click at [235, 256] on input "file" at bounding box center [163, 258] width 203 height 17
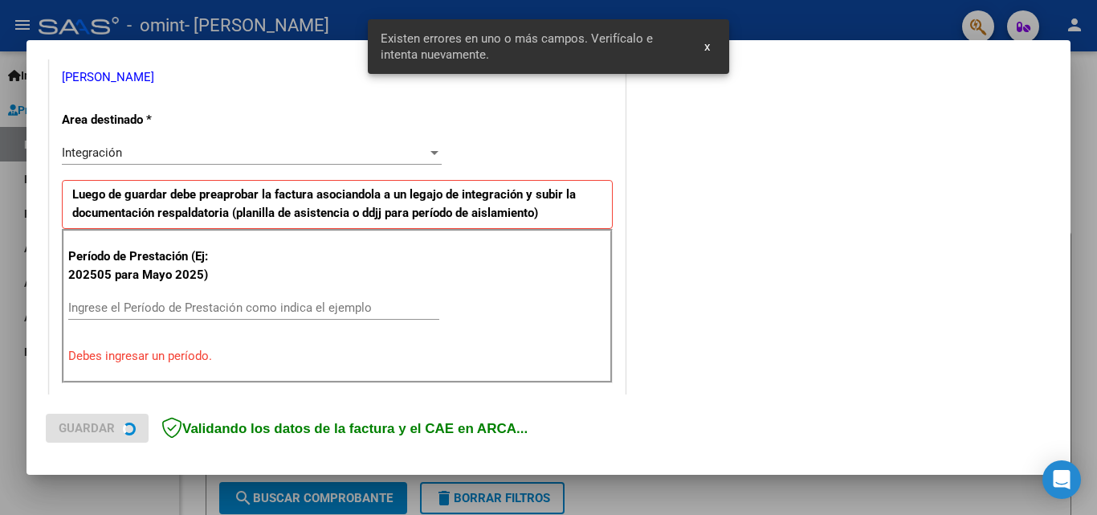
scroll to position [362, 0]
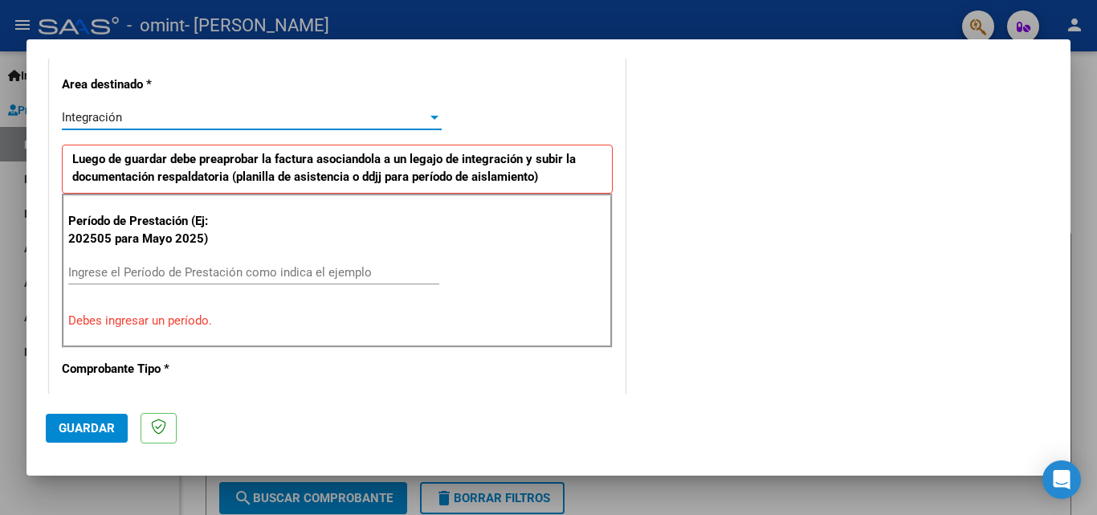
click at [201, 121] on div "Integración" at bounding box center [244, 117] width 365 height 14
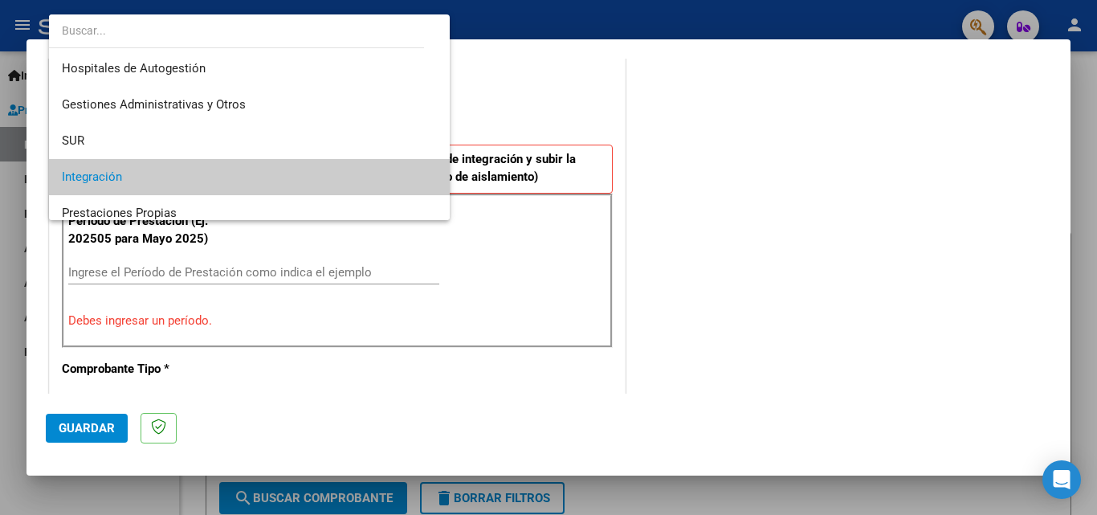
scroll to position [60, 0]
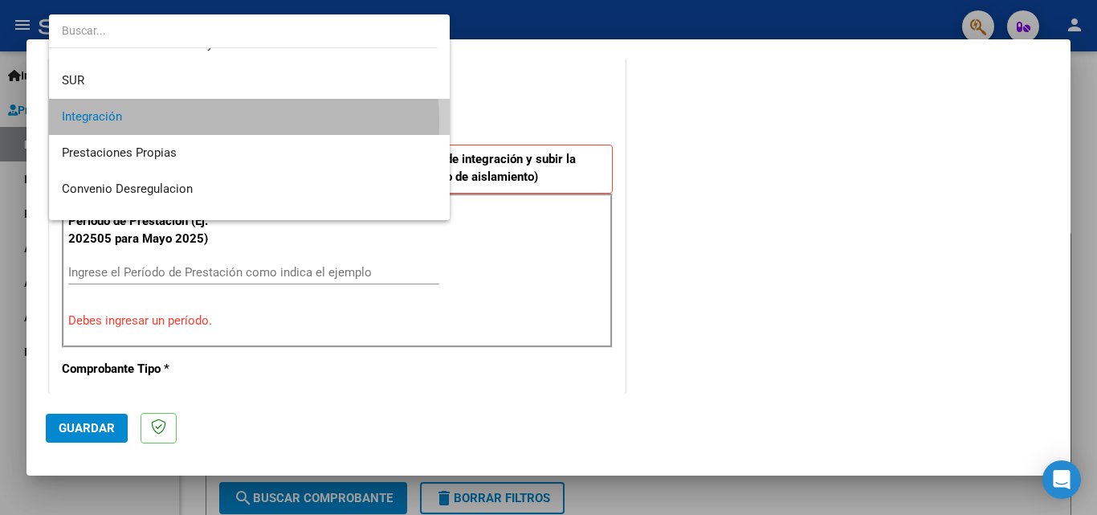
click at [201, 121] on span "Integración" at bounding box center [249, 117] width 375 height 36
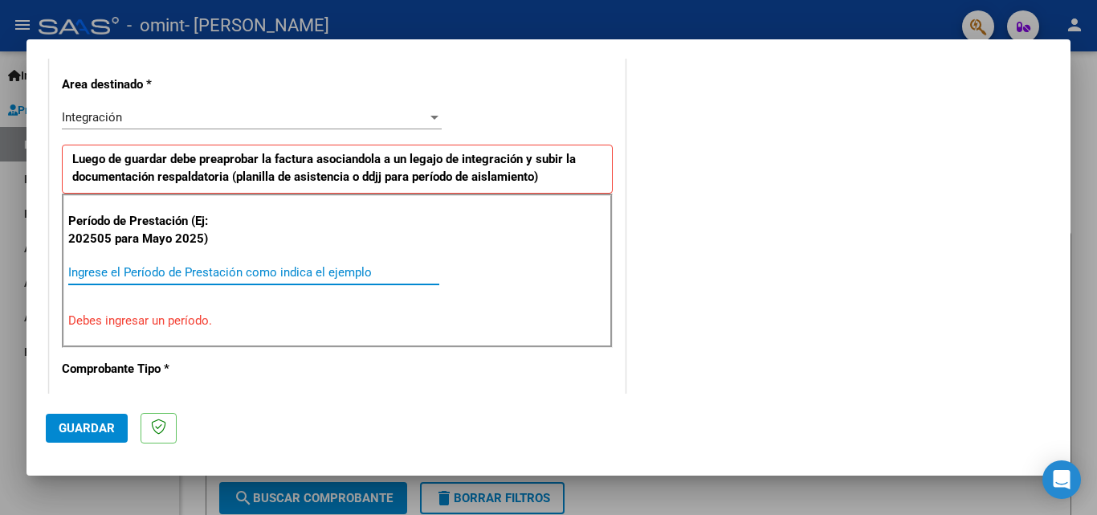
click at [161, 272] on input "Ingrese el Período de Prestación como indica el ejemplo" at bounding box center [253, 272] width 371 height 14
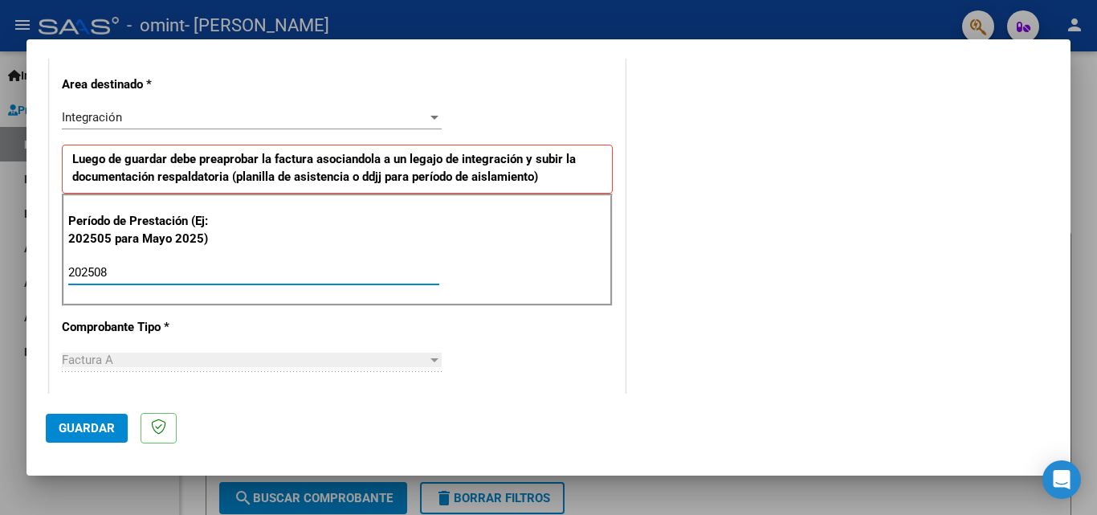
type input "202508"
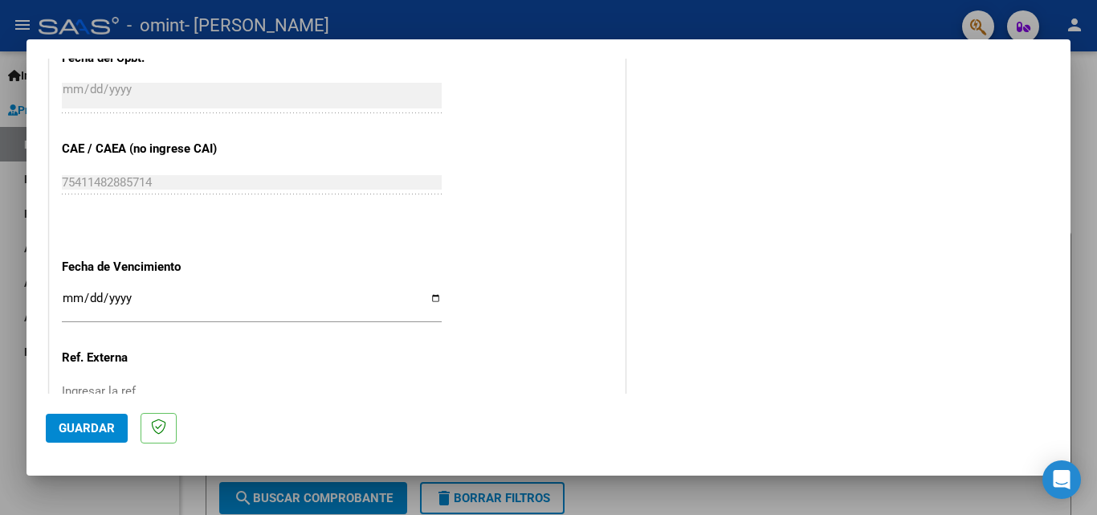
scroll to position [968, 0]
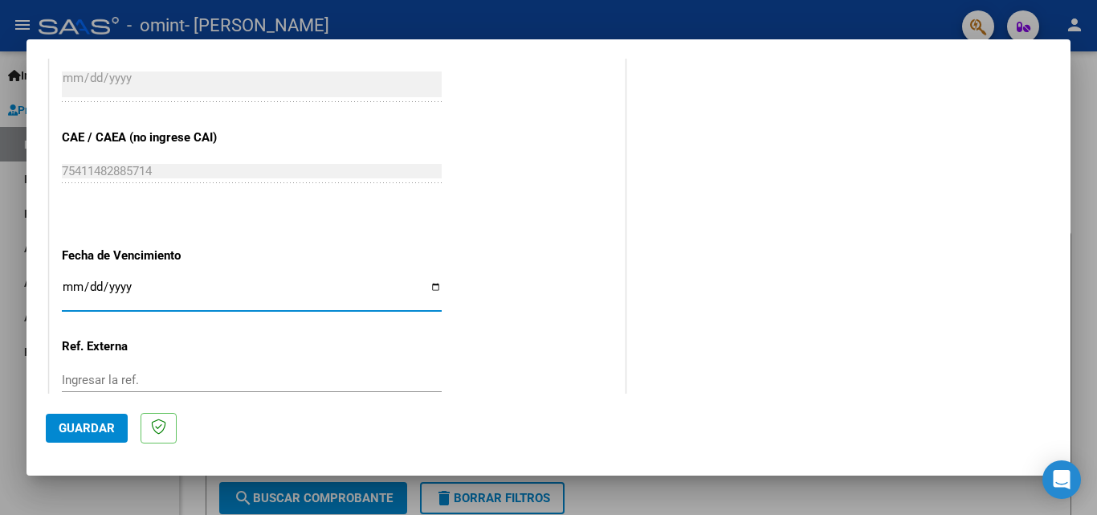
click at [74, 292] on input "Ingresar la fecha" at bounding box center [252, 293] width 380 height 26
type input "[DATE]"
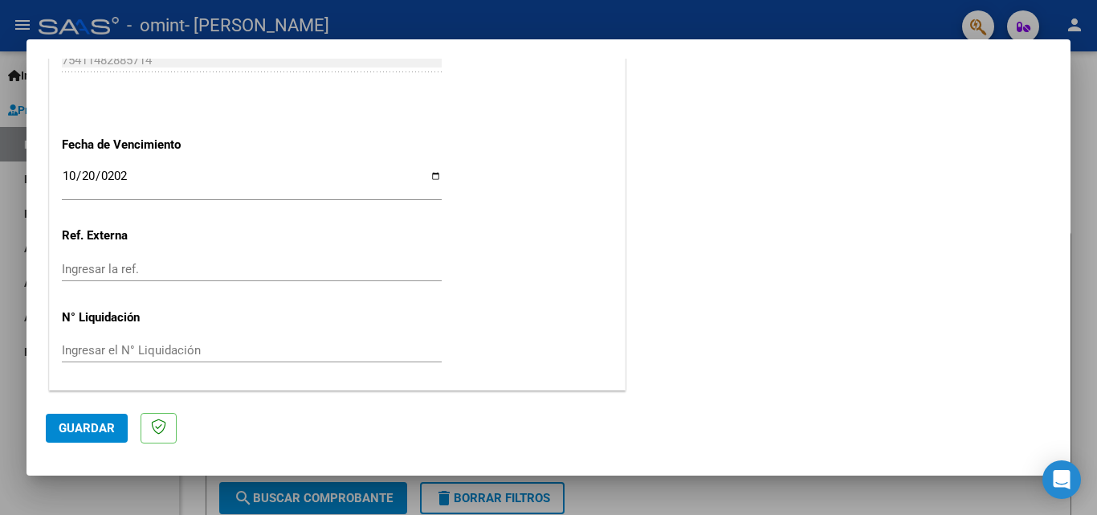
click at [94, 426] on span "Guardar" at bounding box center [87, 428] width 56 height 14
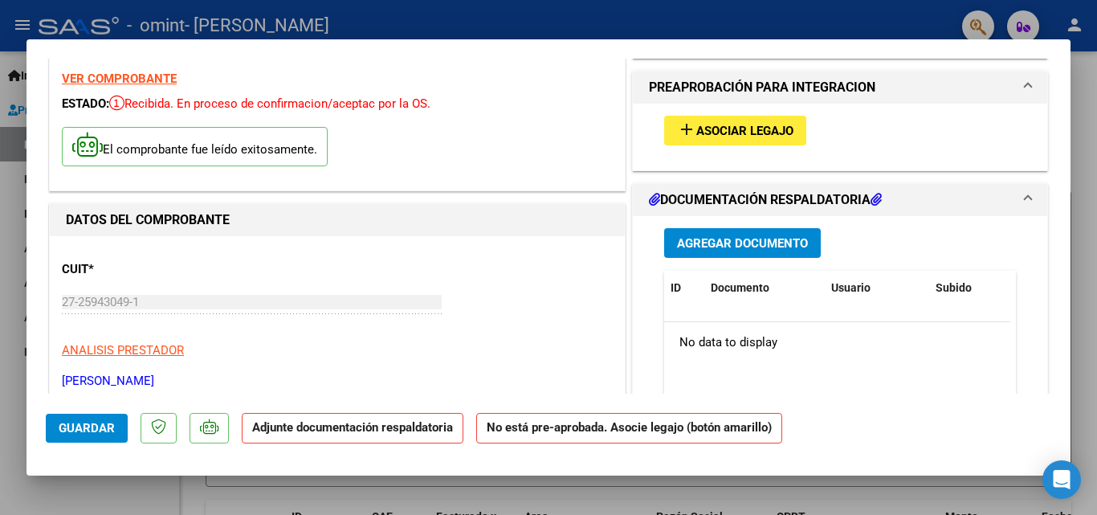
scroll to position [59, 0]
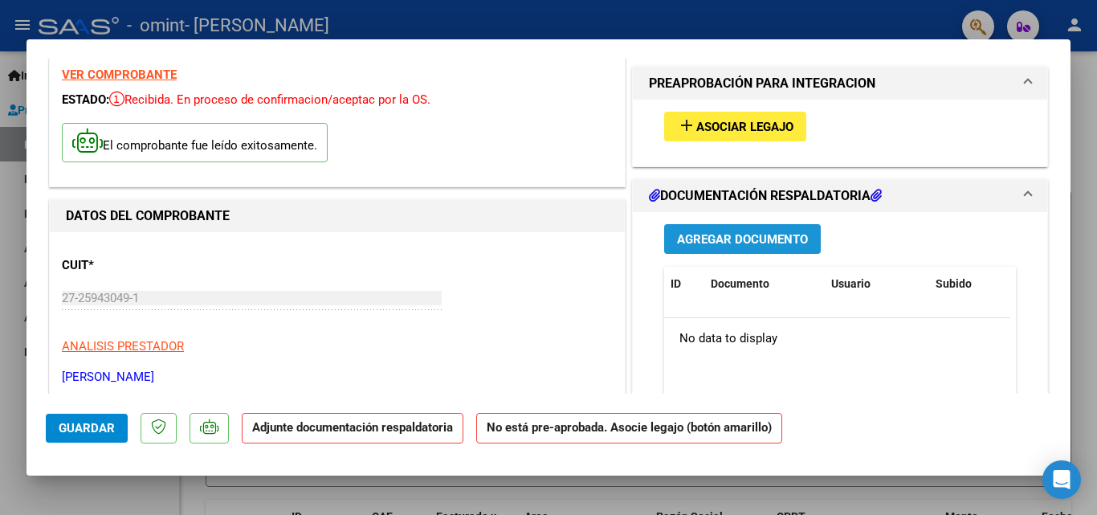
click at [721, 250] on button "Agregar Documento" at bounding box center [742, 239] width 157 height 30
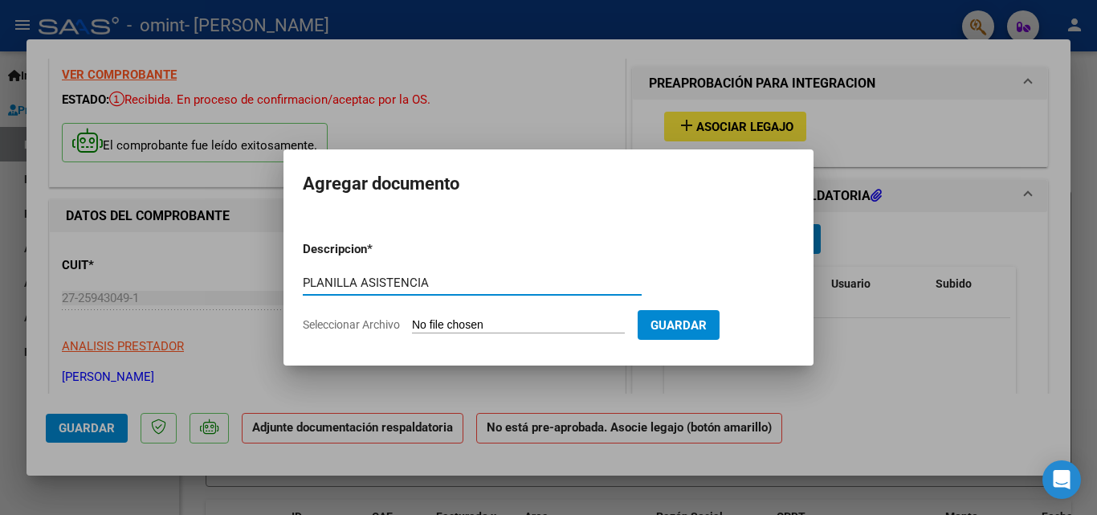
type input "PLANILLA ASISTENCIA"
click at [500, 318] on input "Seleccionar Archivo" at bounding box center [518, 325] width 213 height 15
type input "C:\fakepath\[DATE].pdf"
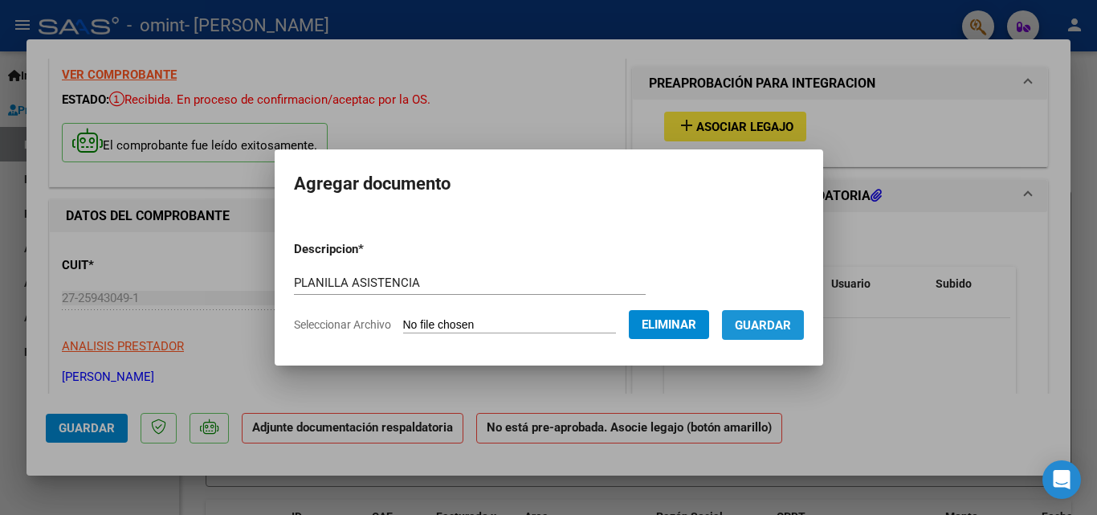
click at [763, 330] on span "Guardar" at bounding box center [763, 325] width 56 height 14
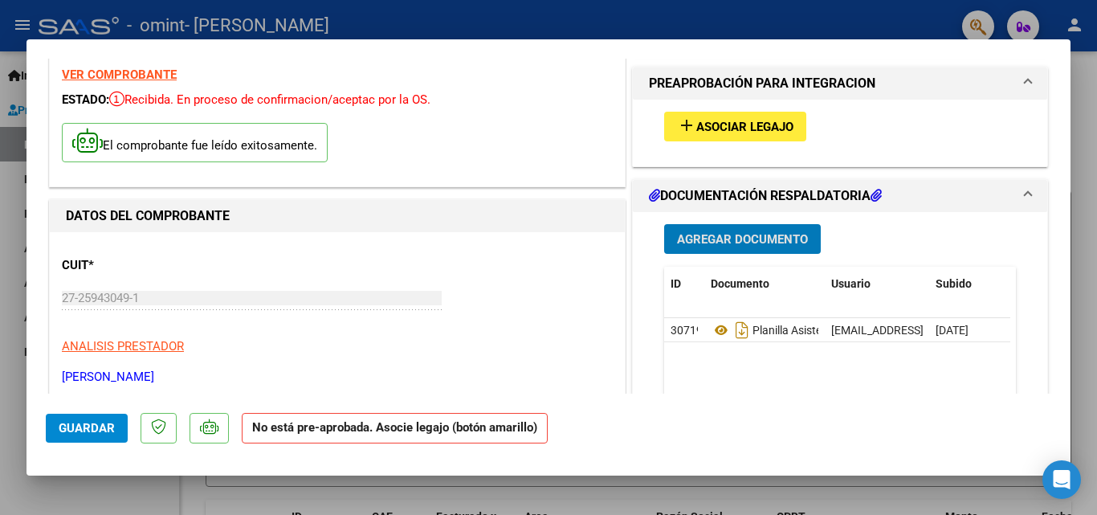
click at [76, 433] on span "Guardar" at bounding box center [87, 428] width 56 height 14
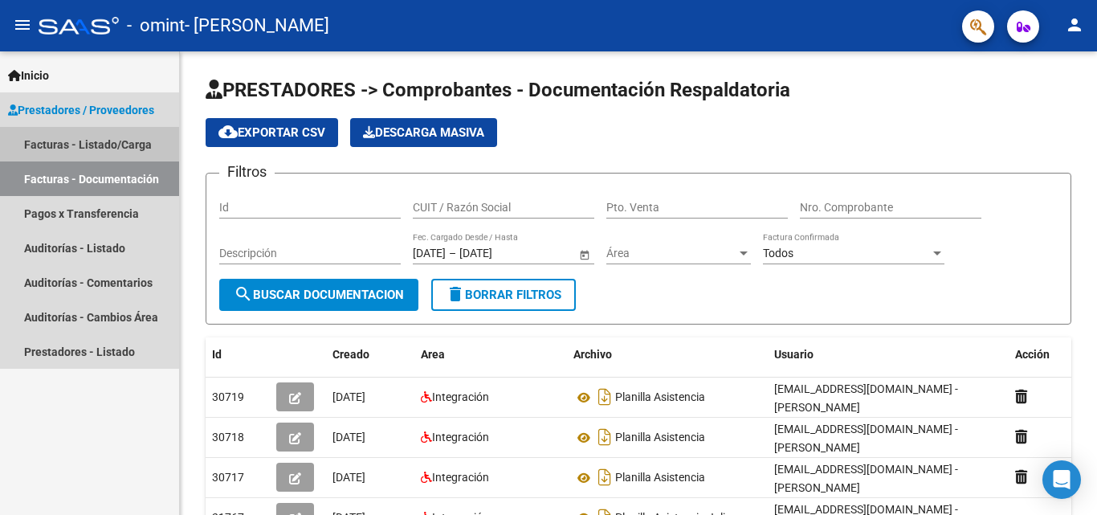
click at [107, 149] on link "Facturas - Listado/Carga" at bounding box center [89, 144] width 179 height 35
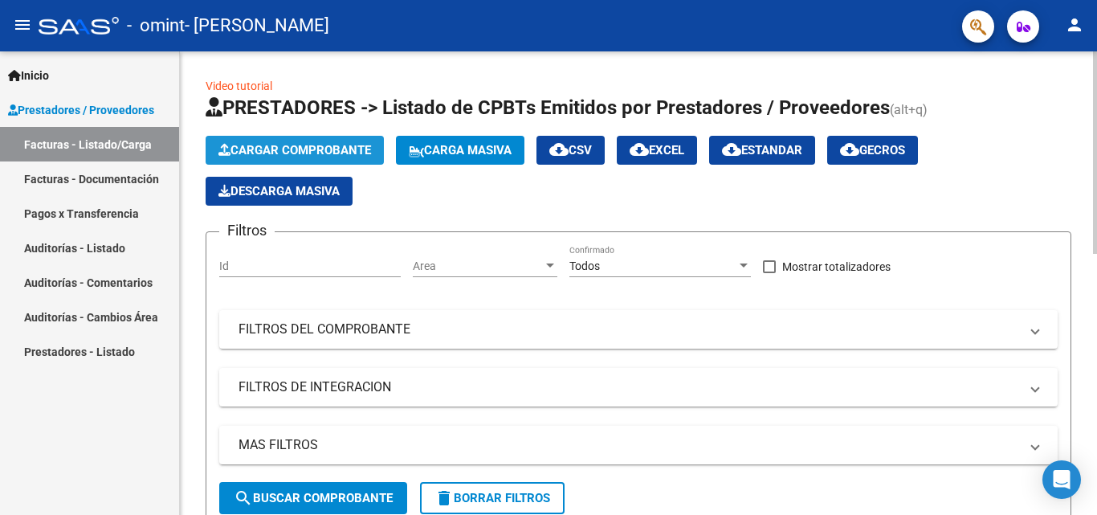
click at [329, 144] on span "Cargar Comprobante" at bounding box center [294, 150] width 153 height 14
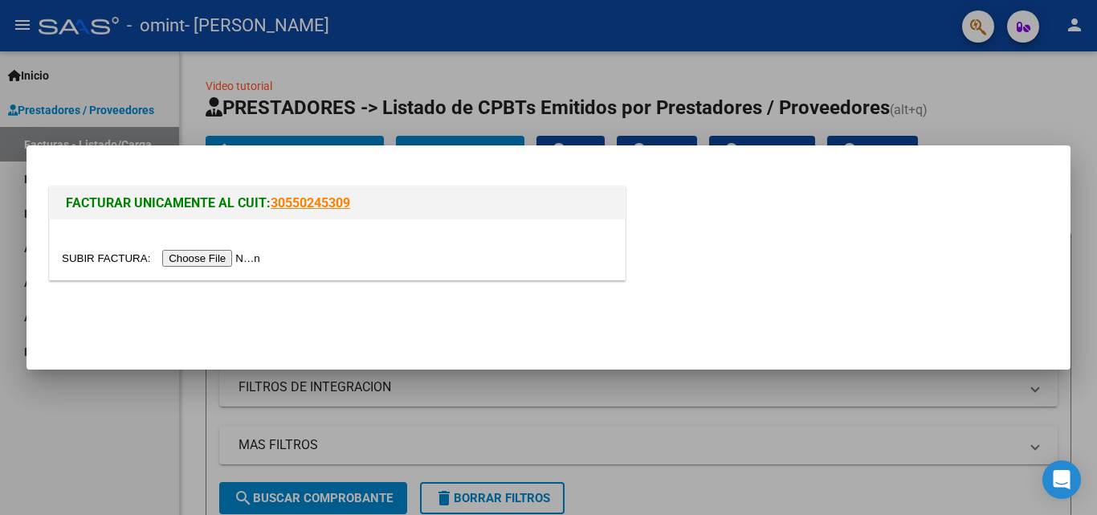
click at [209, 258] on input "file" at bounding box center [163, 258] width 203 height 17
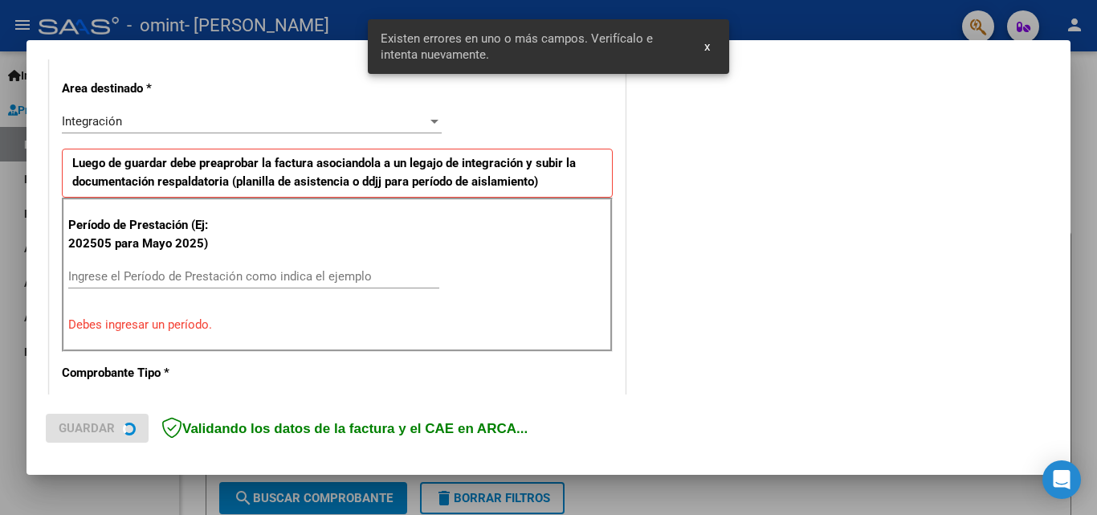
scroll to position [362, 0]
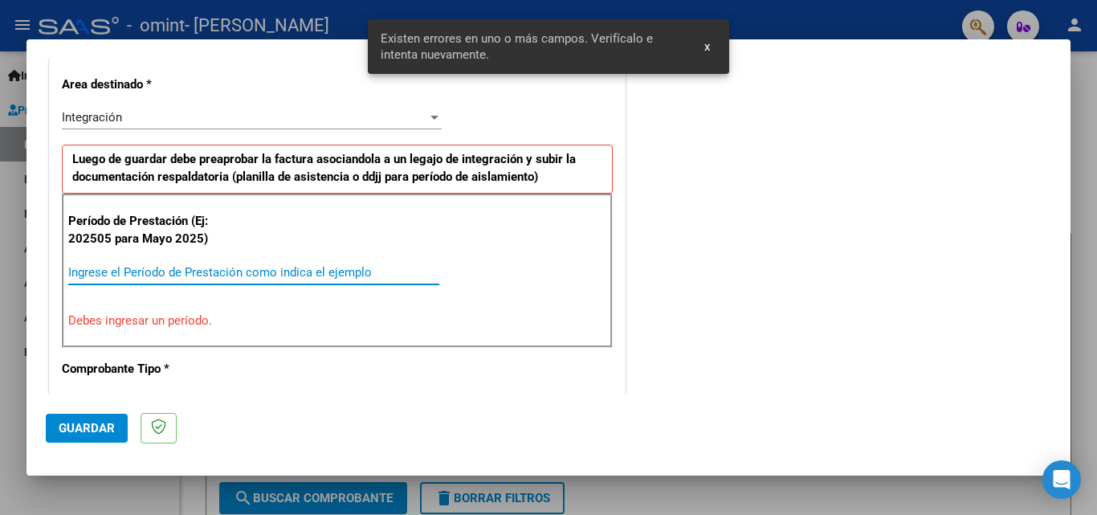
click at [114, 270] on input "Ingrese el Período de Prestación como indica el ejemplo" at bounding box center [253, 272] width 371 height 14
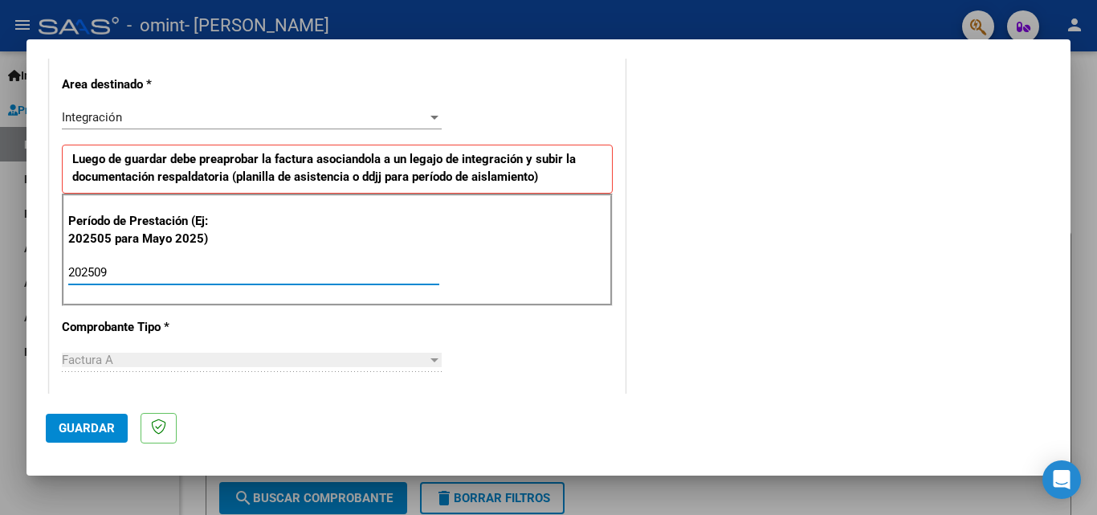
type input "202509"
click at [796, 439] on mat-dialog-actions "Guardar" at bounding box center [549, 425] width 1006 height 63
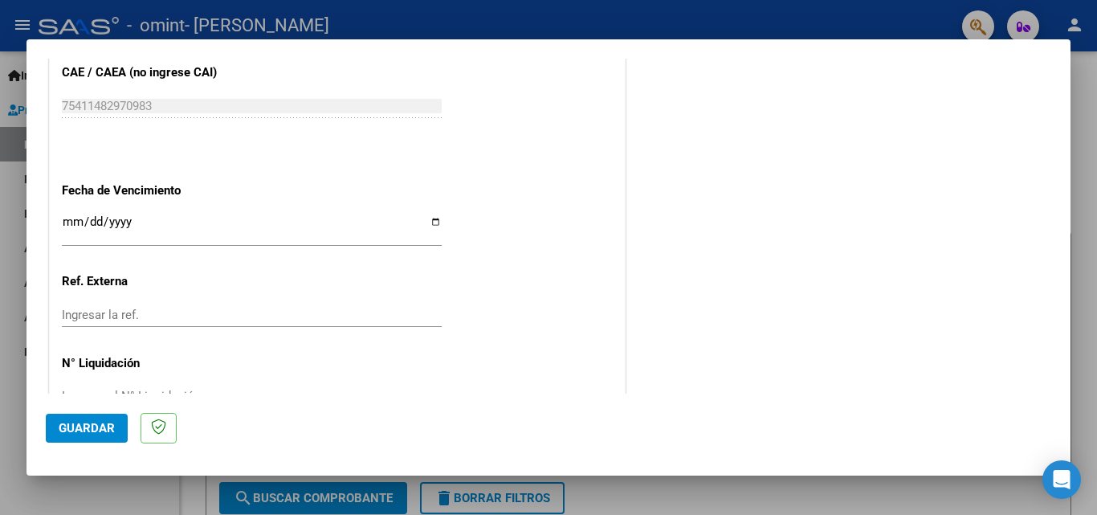
scroll to position [1044, 0]
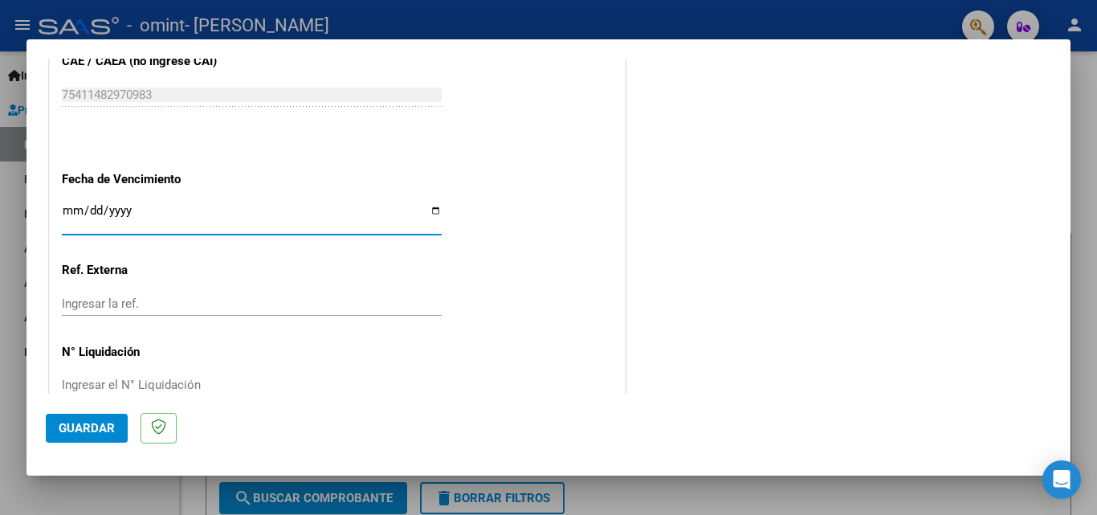
click at [76, 219] on input "Ingresar la fecha" at bounding box center [252, 217] width 380 height 26
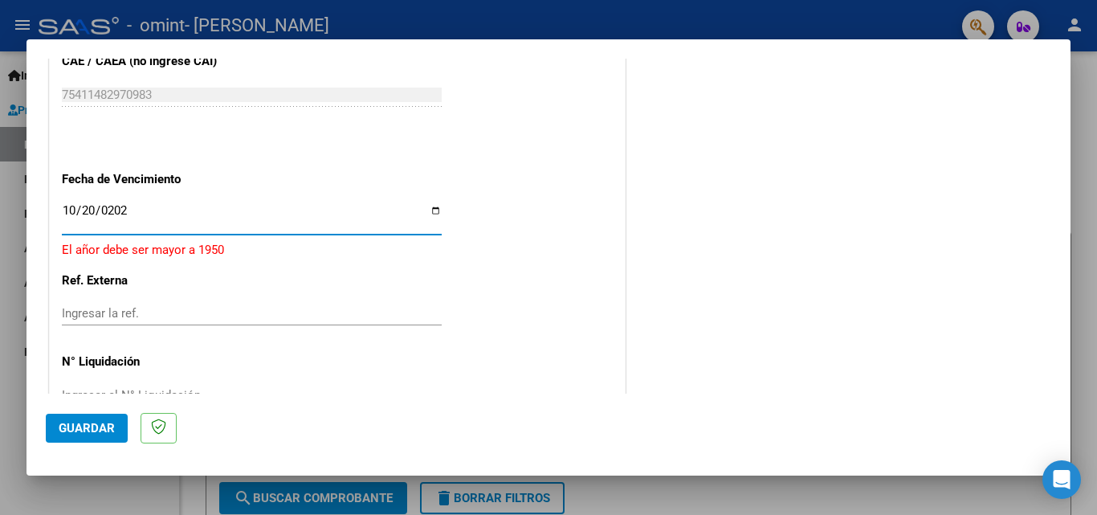
type input "[DATE]"
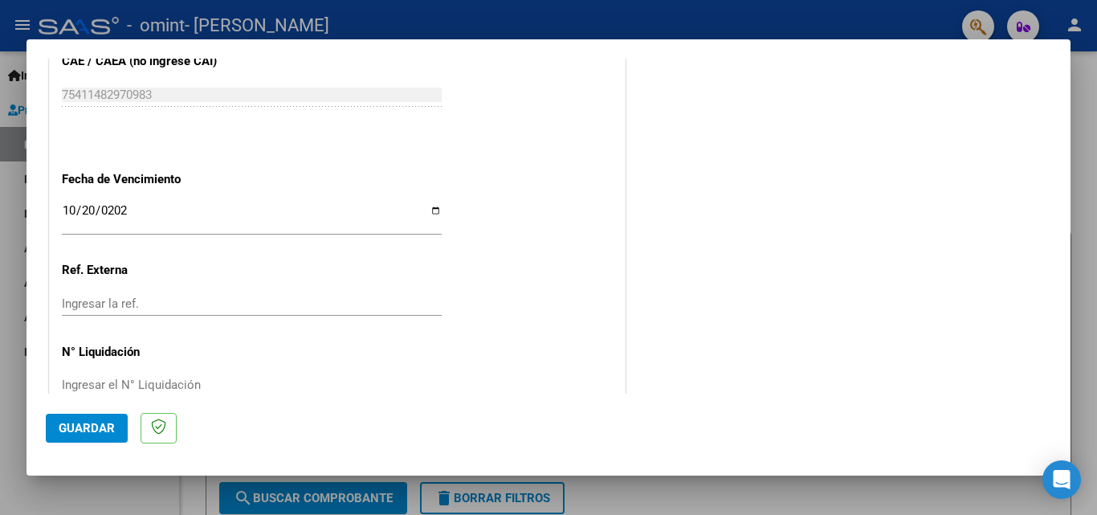
click at [320, 328] on div "Ingresar la ref." at bounding box center [252, 311] width 380 height 39
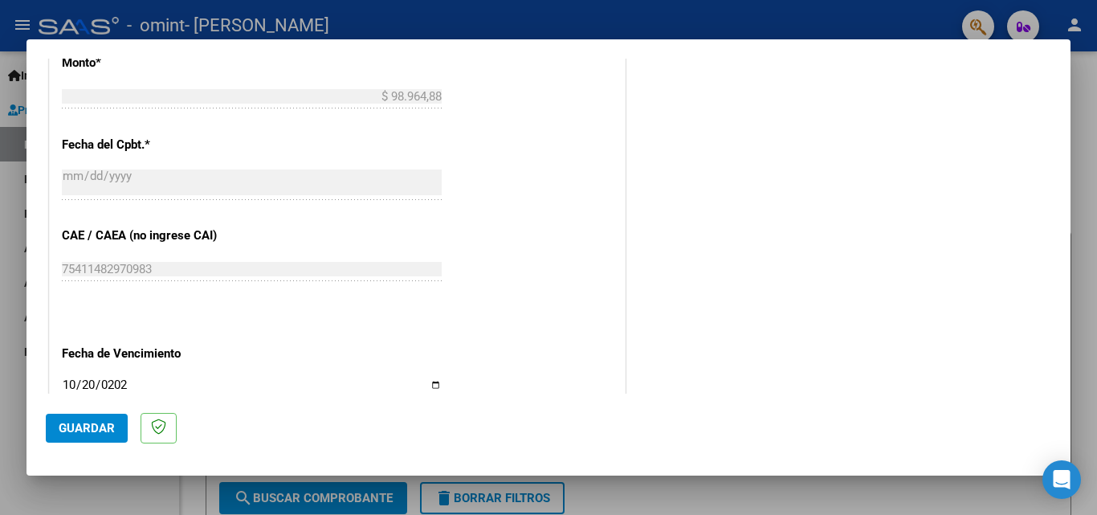
scroll to position [759, 0]
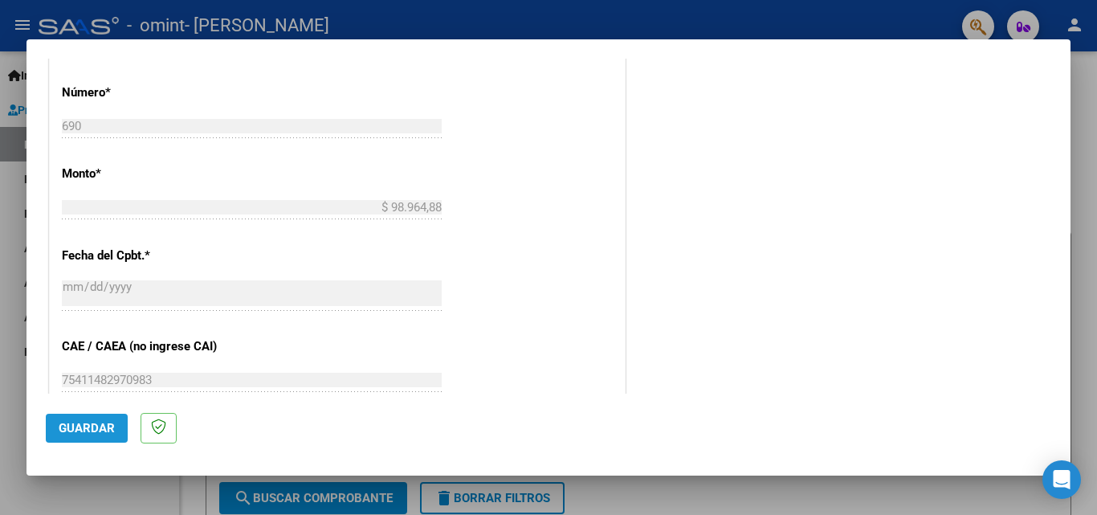
click at [80, 423] on span "Guardar" at bounding box center [87, 428] width 56 height 14
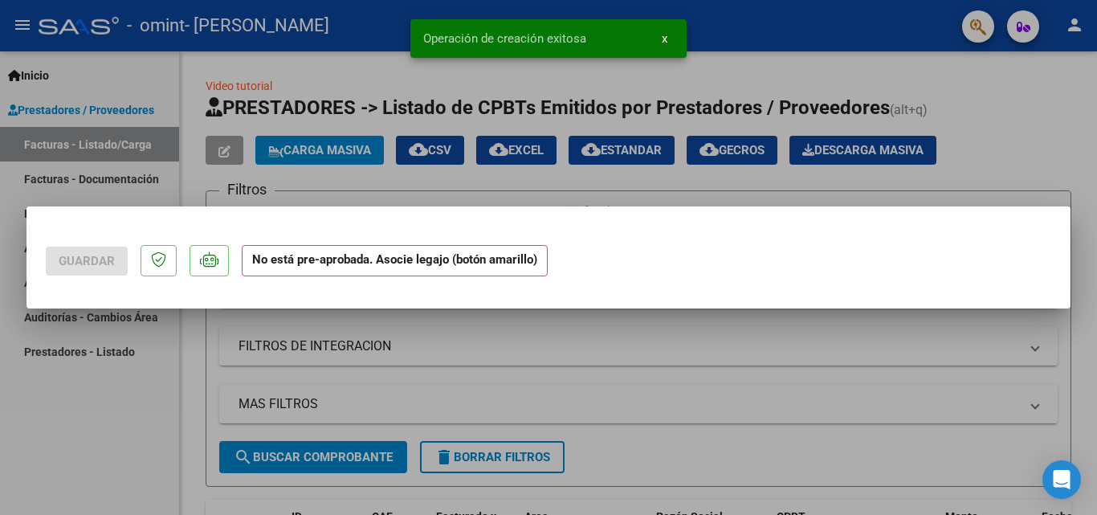
scroll to position [0, 0]
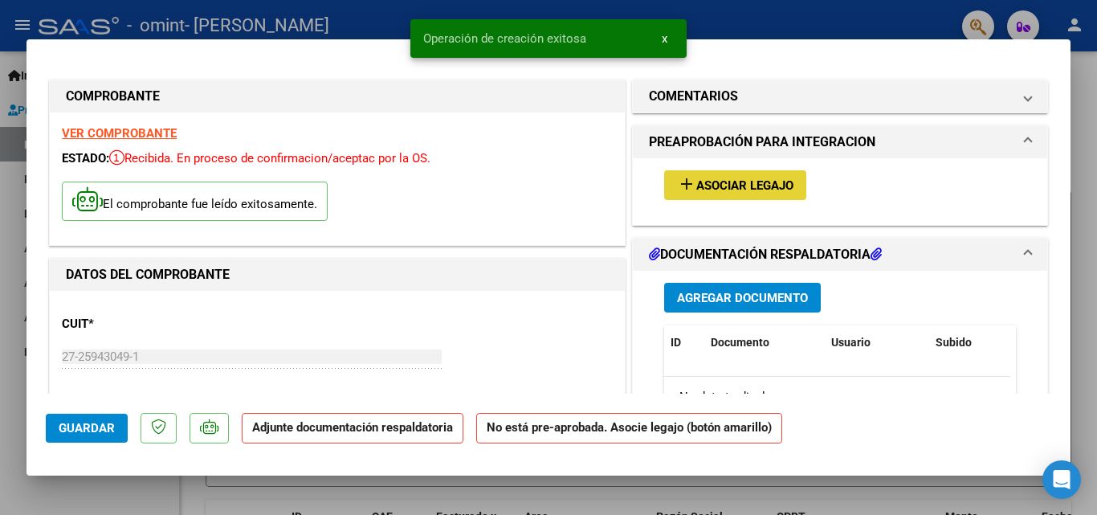
click at [741, 179] on span "Asociar Legajo" at bounding box center [744, 185] width 97 height 14
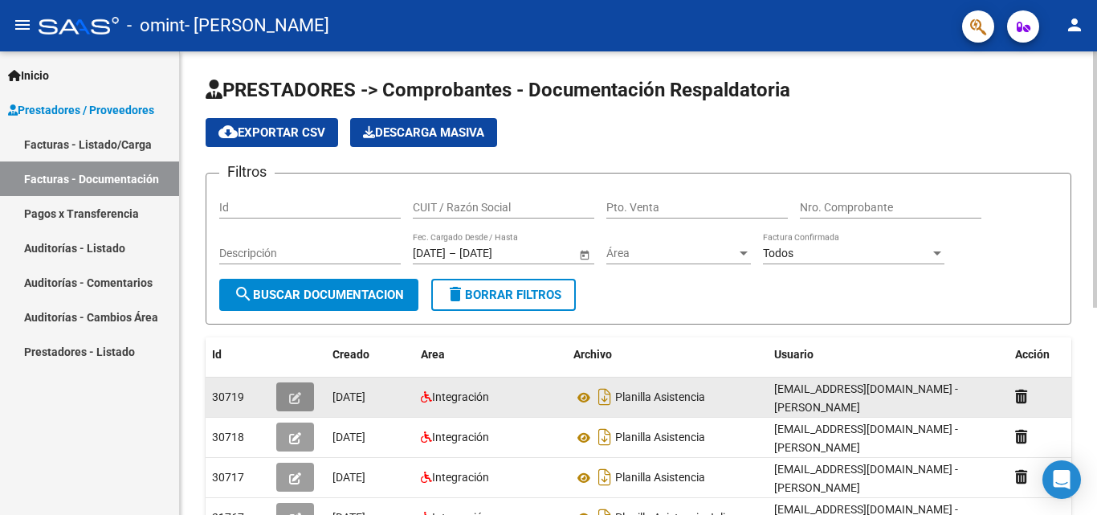
click at [293, 396] on icon "button" at bounding box center [295, 398] width 12 height 12
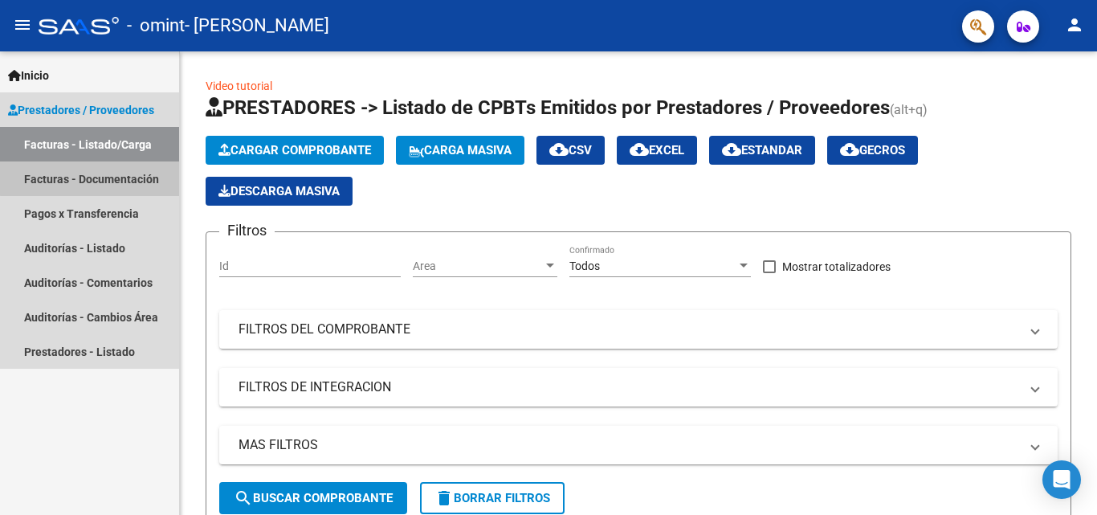
click at [121, 171] on link "Facturas - Documentación" at bounding box center [89, 178] width 179 height 35
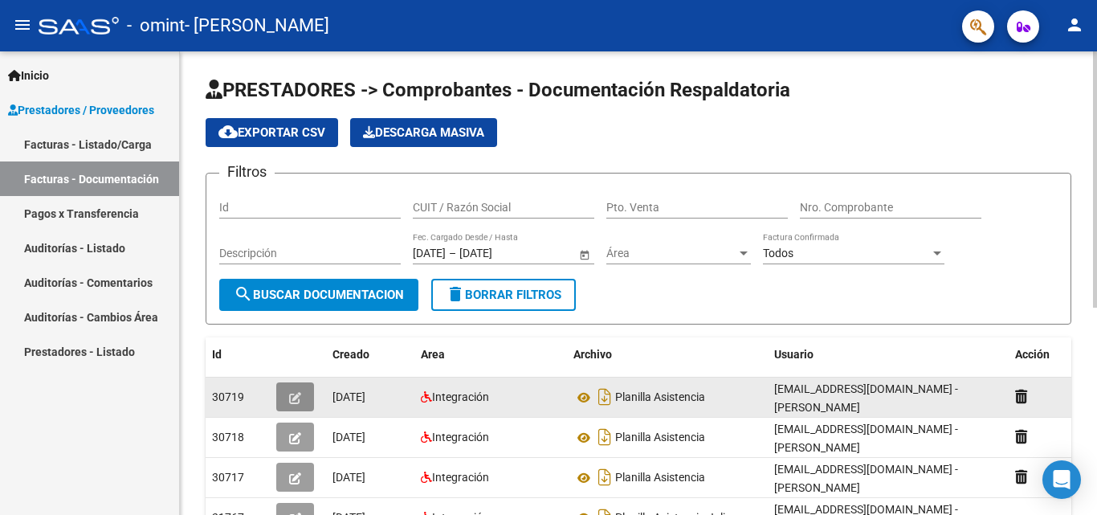
click at [296, 394] on icon "button" at bounding box center [295, 398] width 12 height 12
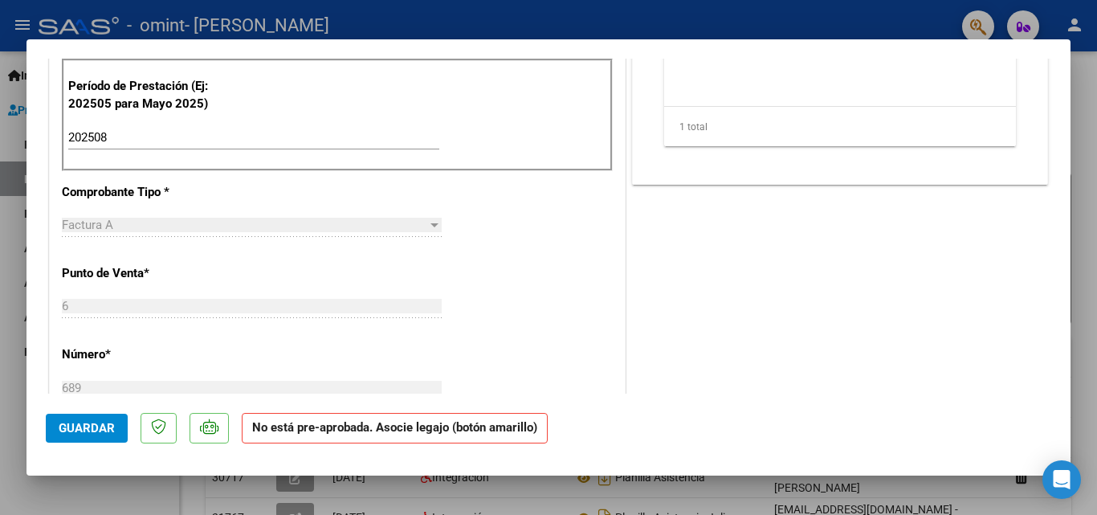
scroll to position [417, 0]
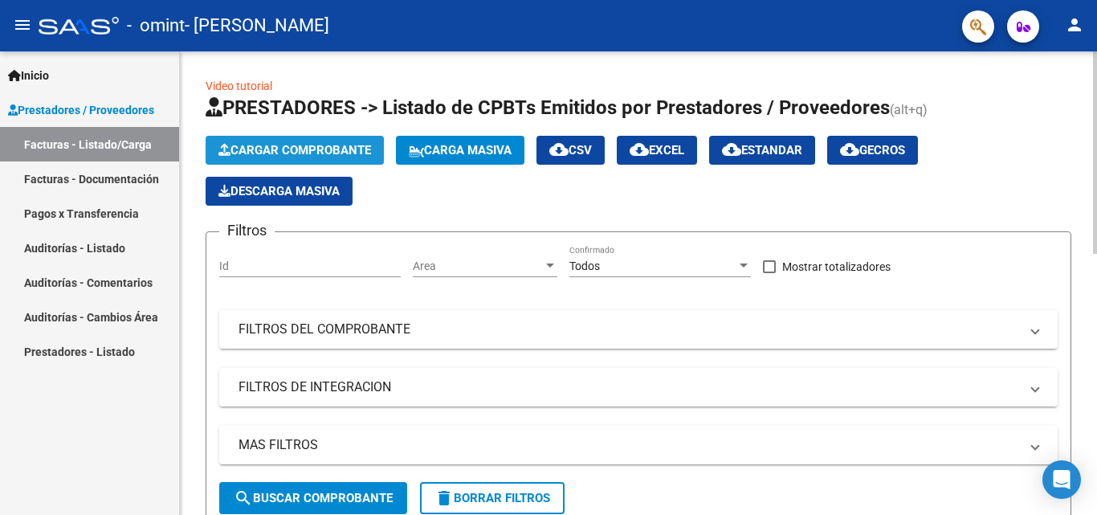
click at [300, 151] on span "Cargar Comprobante" at bounding box center [294, 150] width 153 height 14
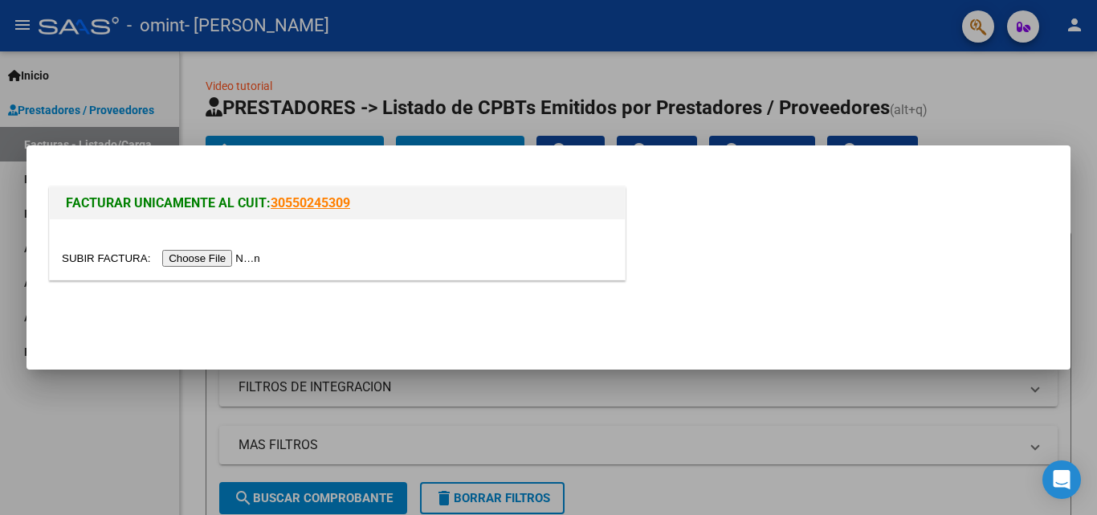
click at [233, 256] on input "file" at bounding box center [163, 258] width 203 height 17
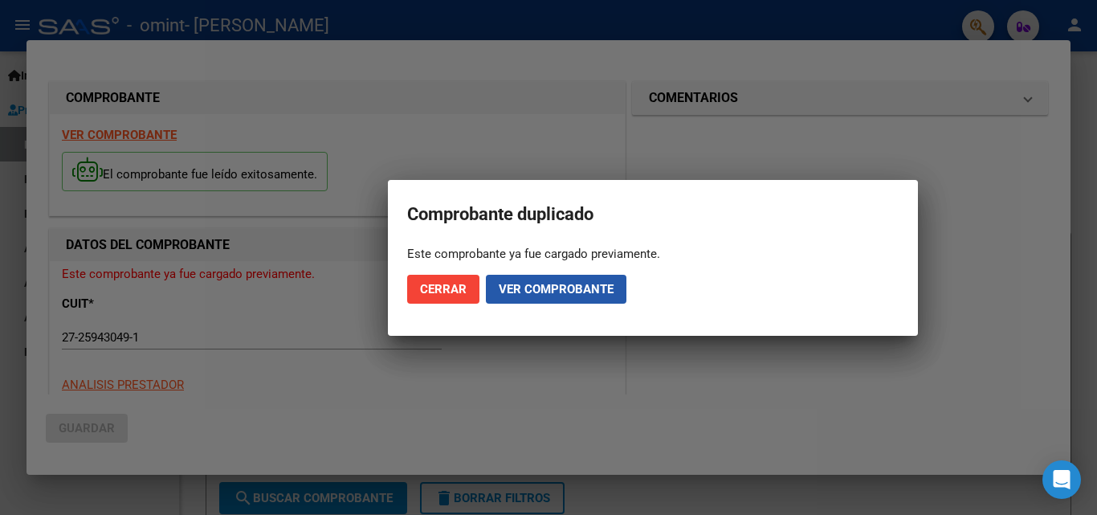
click at [565, 287] on span "Ver comprobante" at bounding box center [556, 289] width 115 height 14
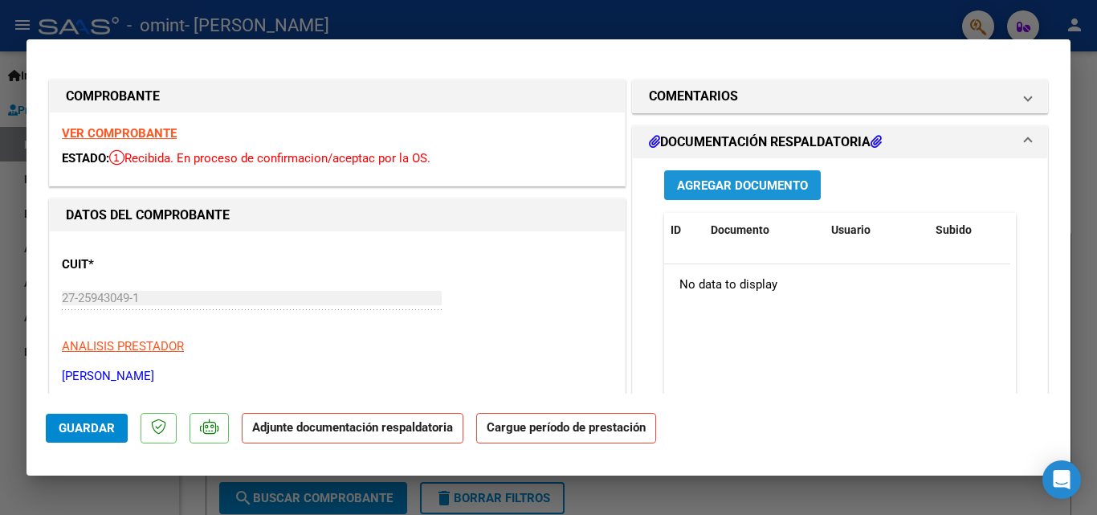
click at [739, 190] on span "Agregar Documento" at bounding box center [742, 185] width 131 height 14
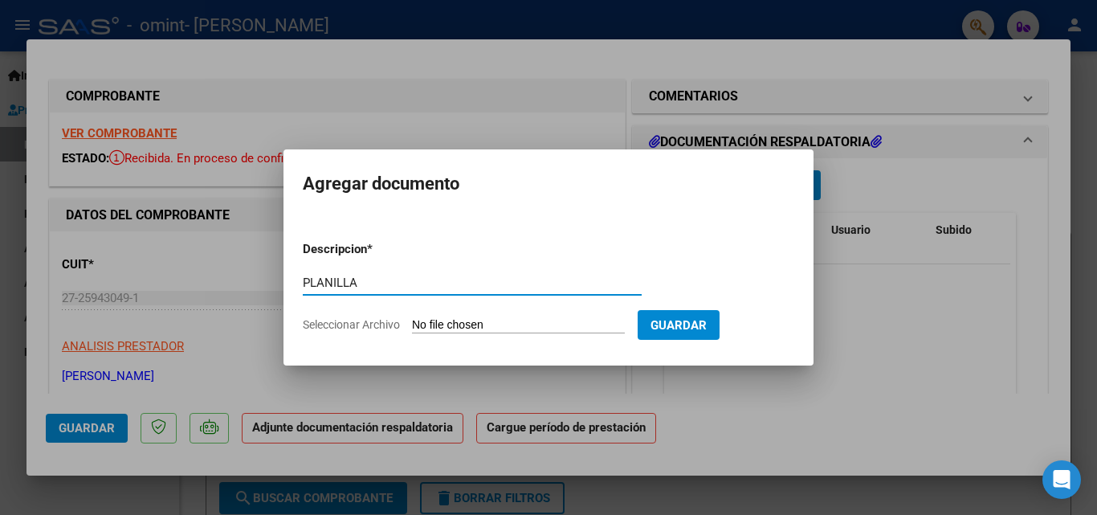
type input "PLANILLA"
click at [496, 319] on input "Seleccionar Archivo" at bounding box center [518, 325] width 213 height 15
type input "C:\fakepath\[DATE].pdf"
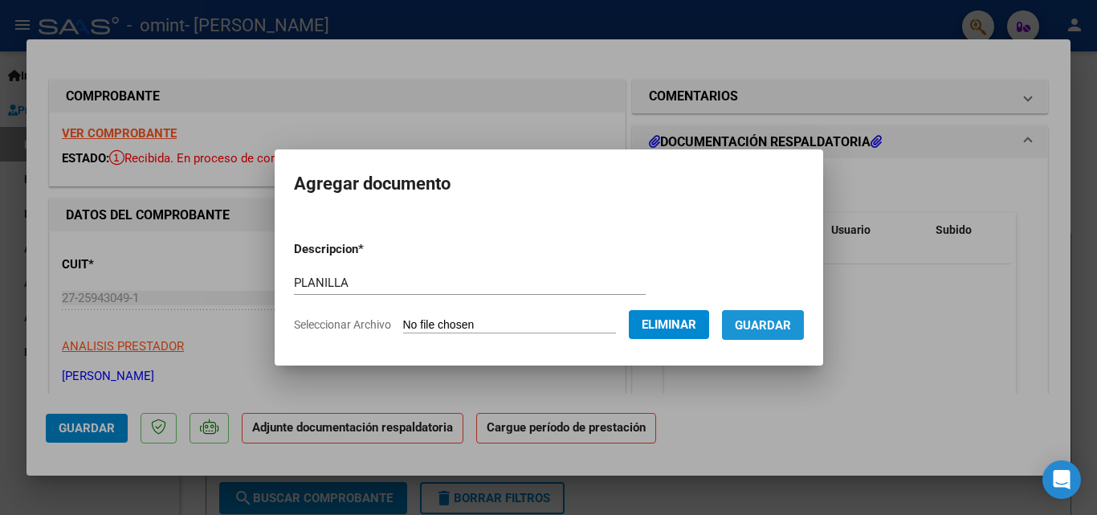
click at [804, 321] on button "Guardar" at bounding box center [763, 325] width 82 height 30
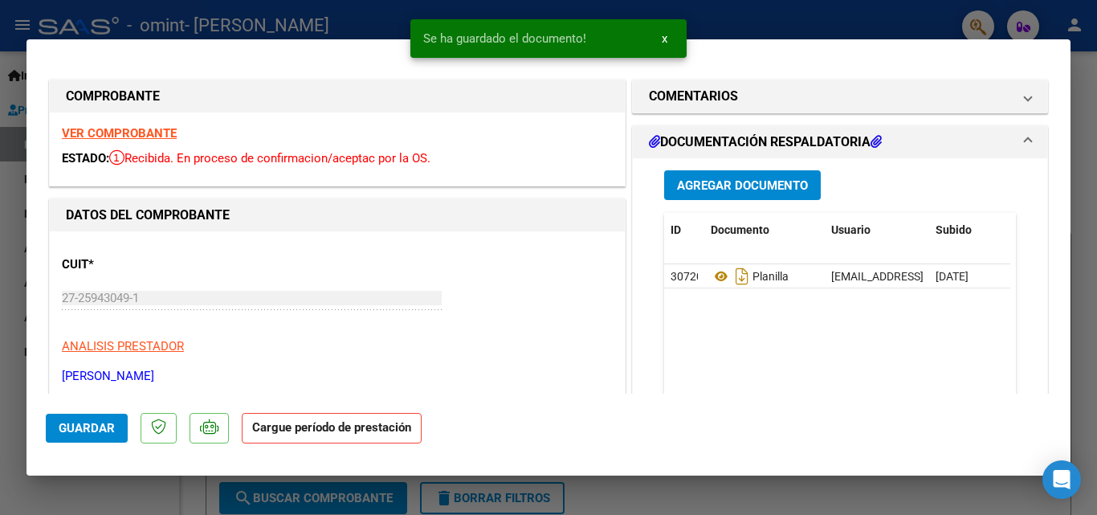
drag, startPoint x: 1072, startPoint y: 103, endPoint x: 1065, endPoint y: 158, distance: 55.8
click at [1065, 158] on div "Comprobante duplicado Este comprobante ya fue cargado previamente. Cerrar Ver c…" at bounding box center [548, 257] width 1097 height 515
click at [84, 431] on span "Guardar" at bounding box center [87, 428] width 56 height 14
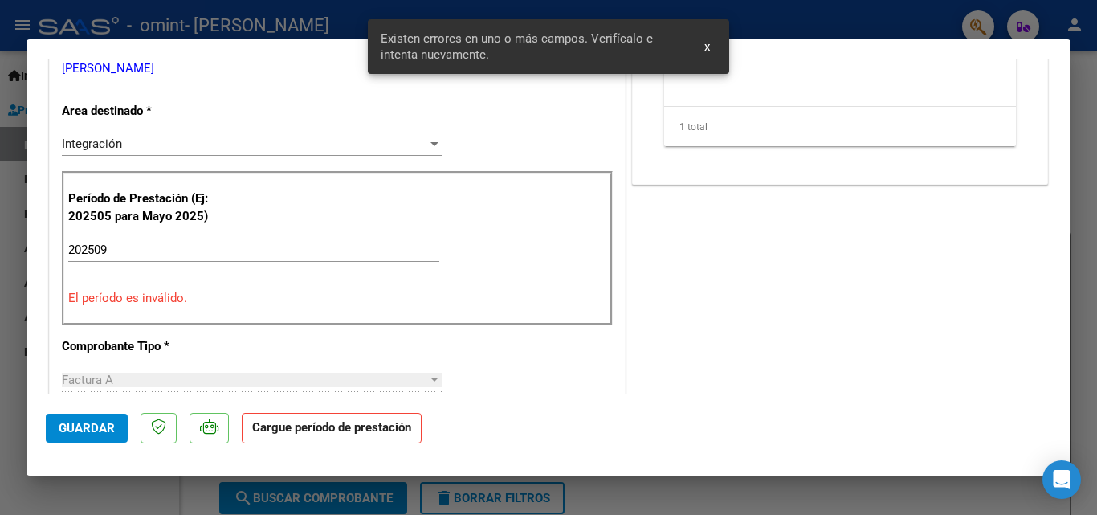
scroll to position [315, 0]
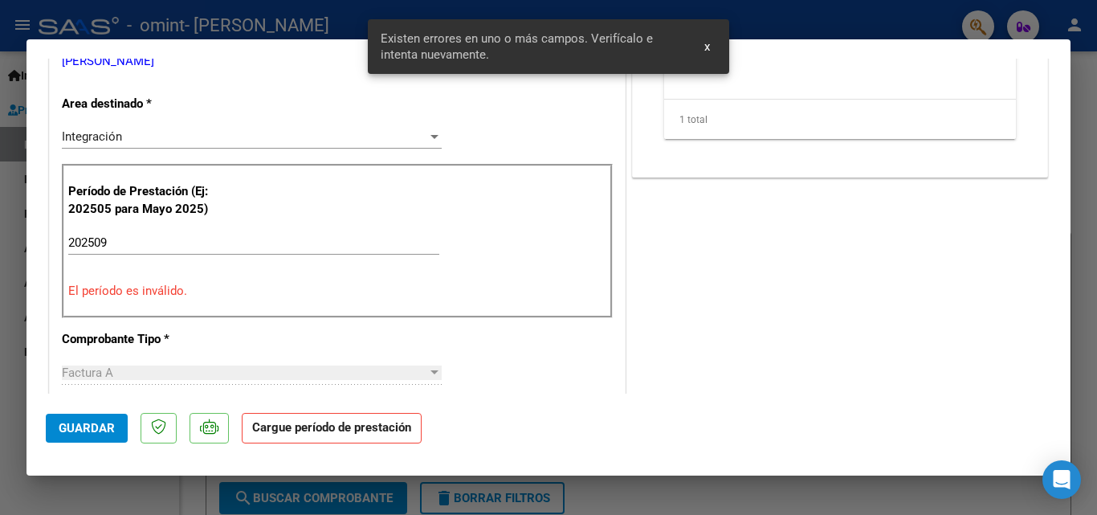
click at [819, 362] on div "COMENTARIOS Comentarios del Prestador / Gerenciador: DOCUMENTACIÓN RESPALDATORI…" at bounding box center [840, 441] width 423 height 1361
click at [706, 49] on span "x" at bounding box center [707, 46] width 6 height 14
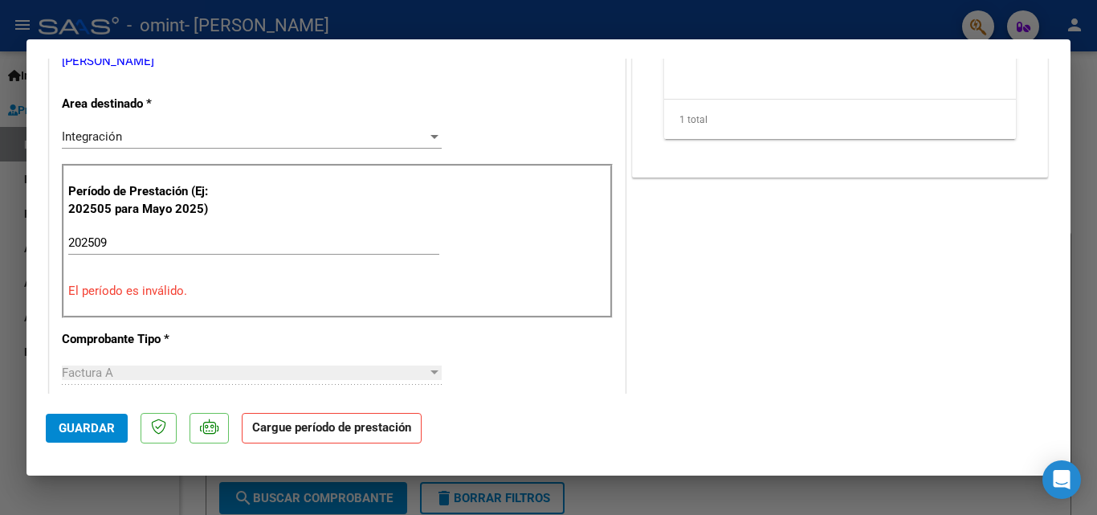
click at [132, 258] on div "202509 Ingrese el Período de Prestación como indica el ejemplo" at bounding box center [253, 250] width 371 height 39
click at [125, 240] on input "202509" at bounding box center [253, 242] width 371 height 14
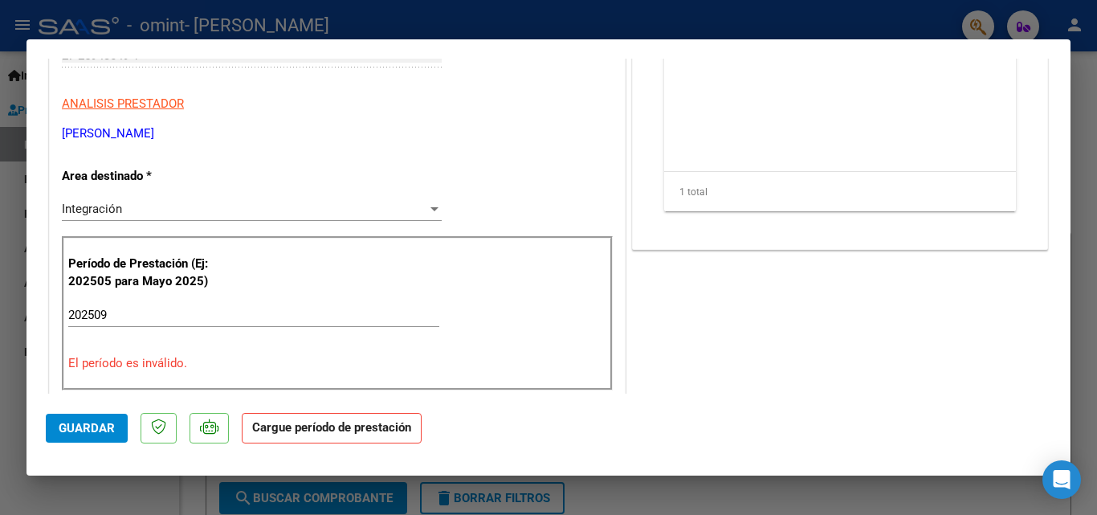
scroll to position [239, 0]
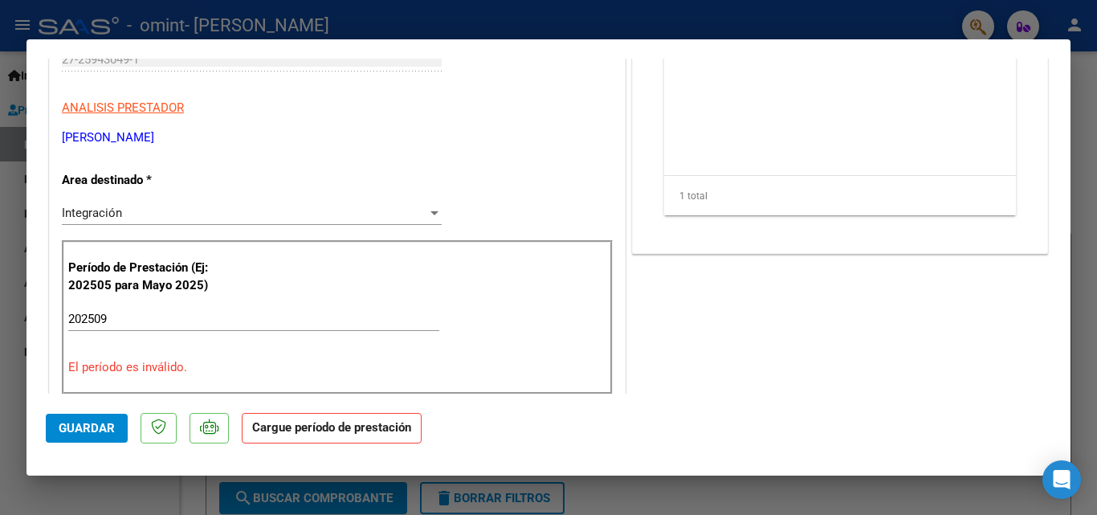
click at [101, 333] on div "202509 Ingrese el Período de Prestación como indica el ejemplo" at bounding box center [253, 326] width 371 height 39
click at [118, 318] on input "202509" at bounding box center [253, 319] width 371 height 14
type input "2"
type input "202509"
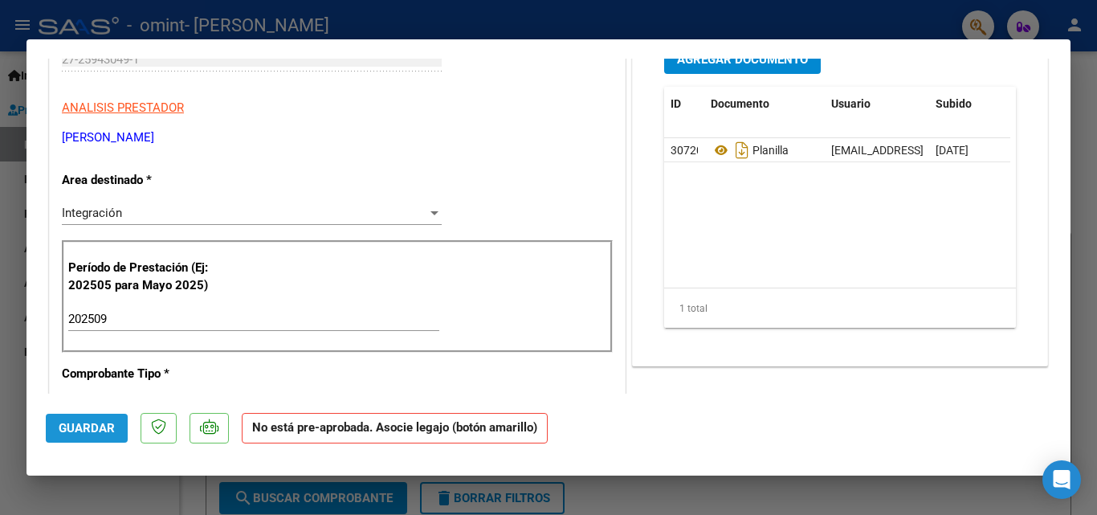
click at [75, 433] on span "Guardar" at bounding box center [87, 428] width 56 height 14
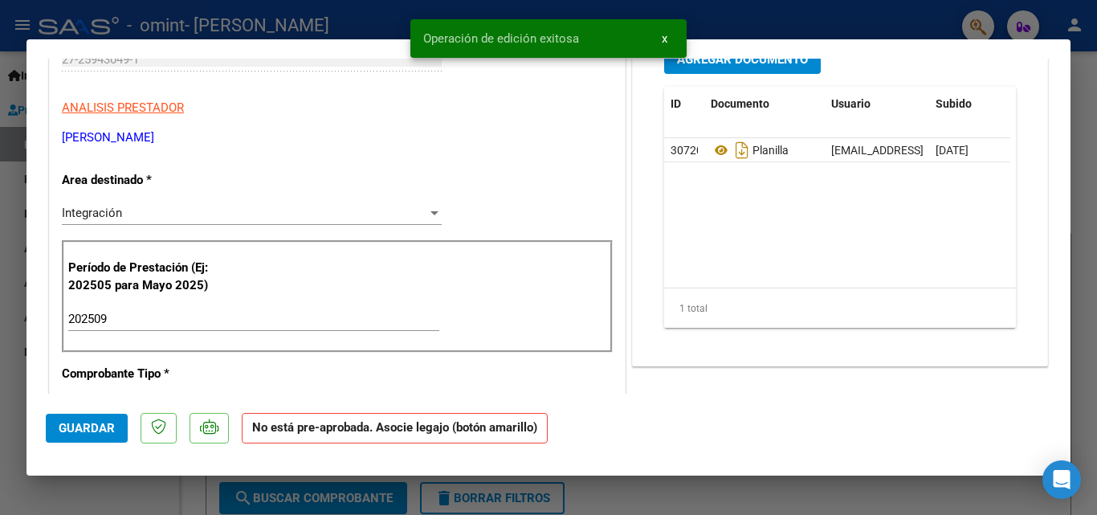
drag, startPoint x: 1071, startPoint y: 149, endPoint x: 1067, endPoint y: 197, distance: 47.6
click at [1067, 197] on div "Comprobante duplicado Este comprobante ya fue cargado previamente. Cerrar Ver c…" at bounding box center [548, 257] width 1097 height 515
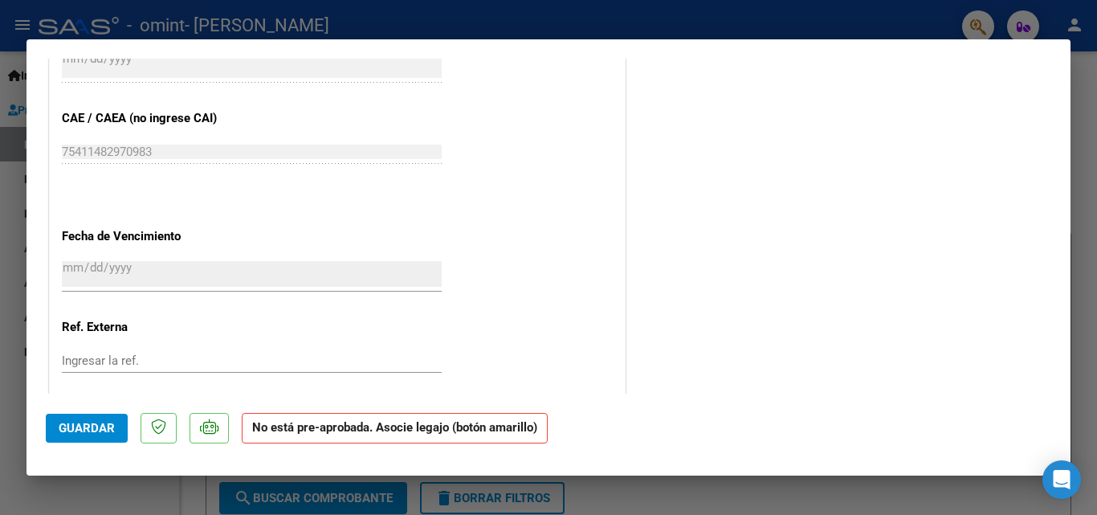
scroll to position [1002, 0]
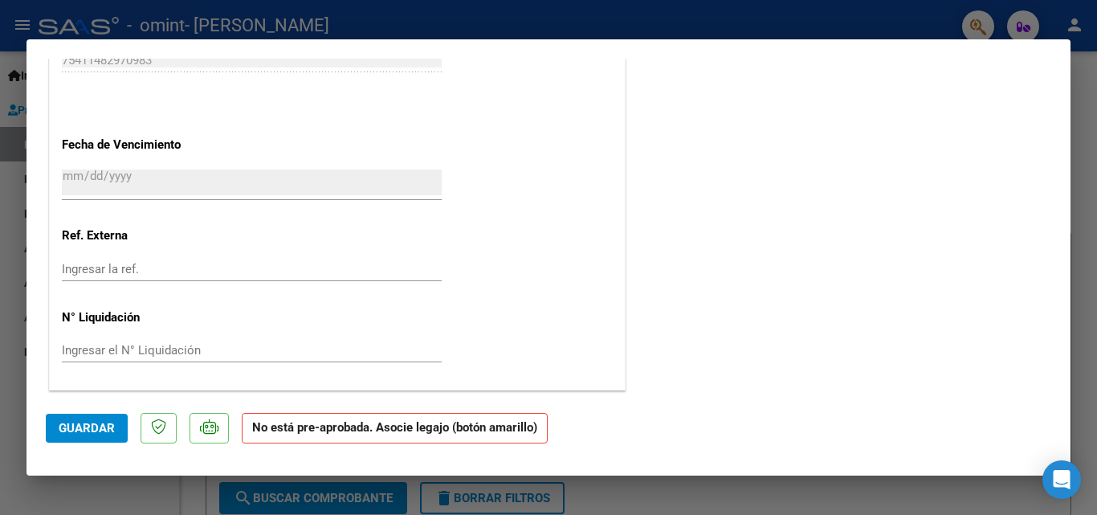
click at [92, 426] on span "Guardar" at bounding box center [87, 428] width 56 height 14
